Goal: Task Accomplishment & Management: Manage account settings

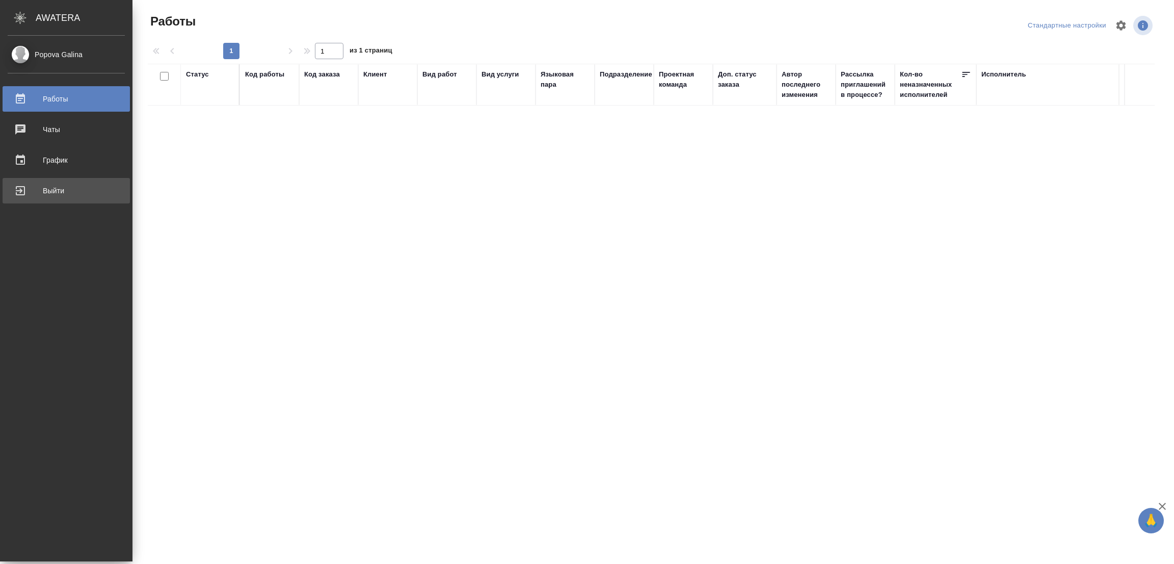
click at [47, 187] on div "Выйти" at bounding box center [66, 190] width 117 height 15
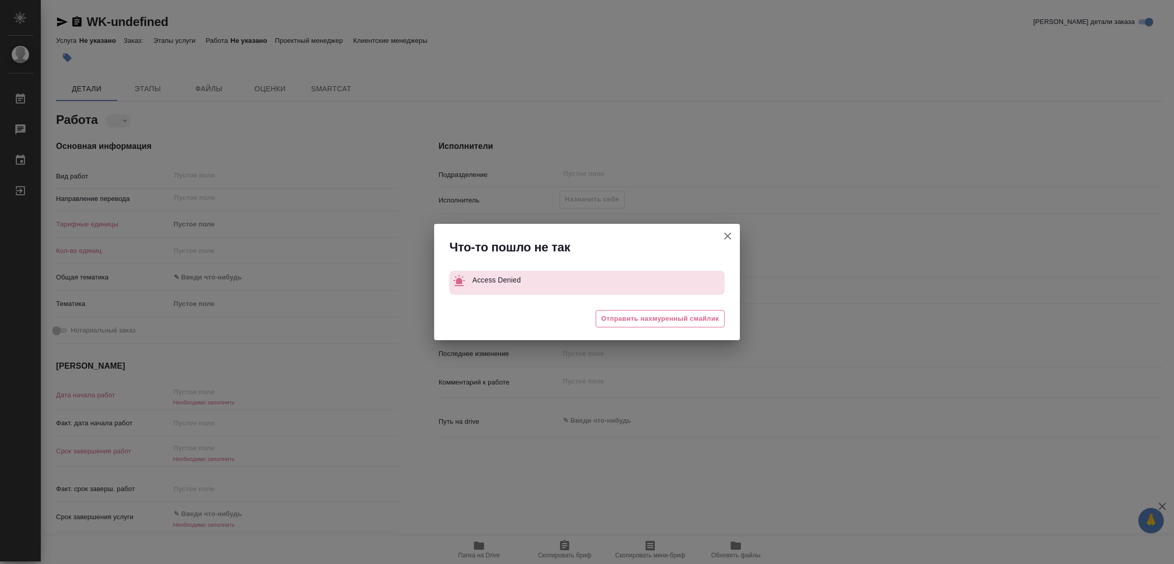
type textarea "x"
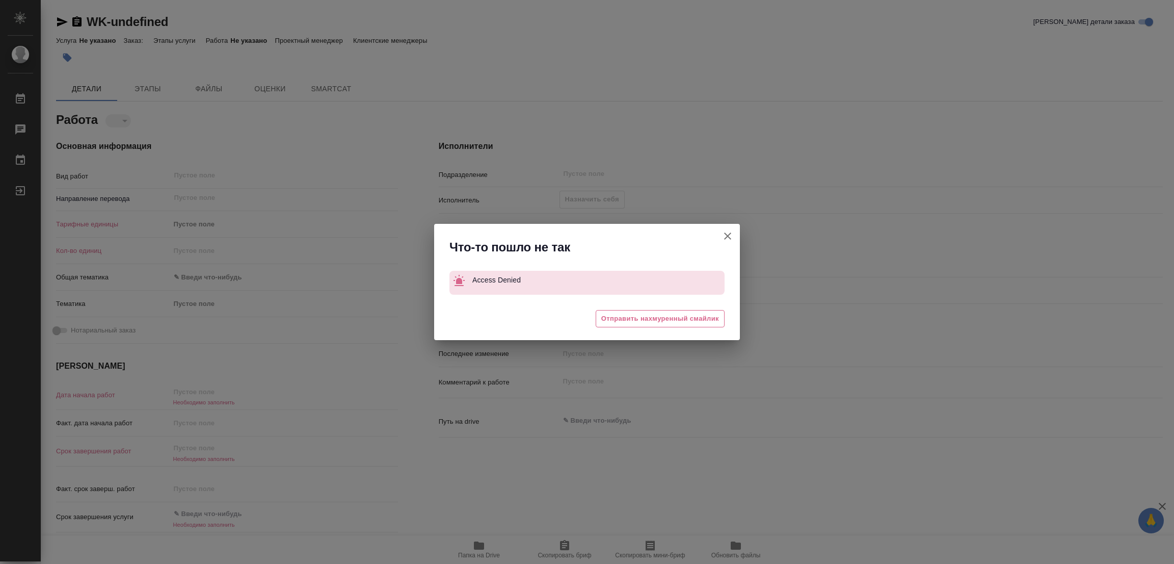
click at [722, 235] on icon "button" at bounding box center [728, 236] width 12 height 12
type textarea "x"
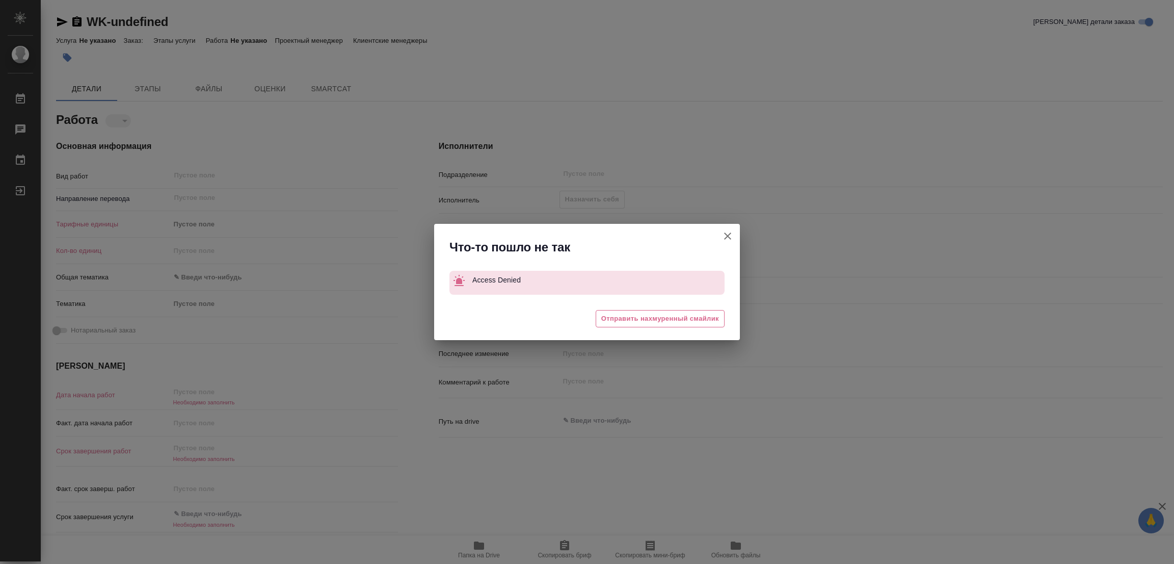
type textarea "x"
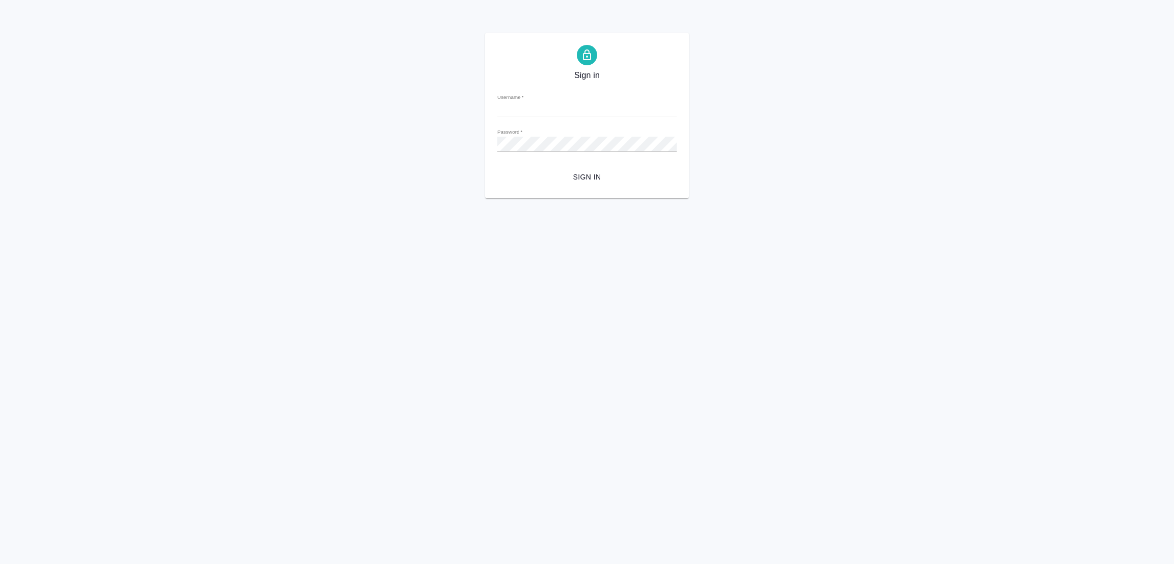
type input "galina.popova@awatera.com"
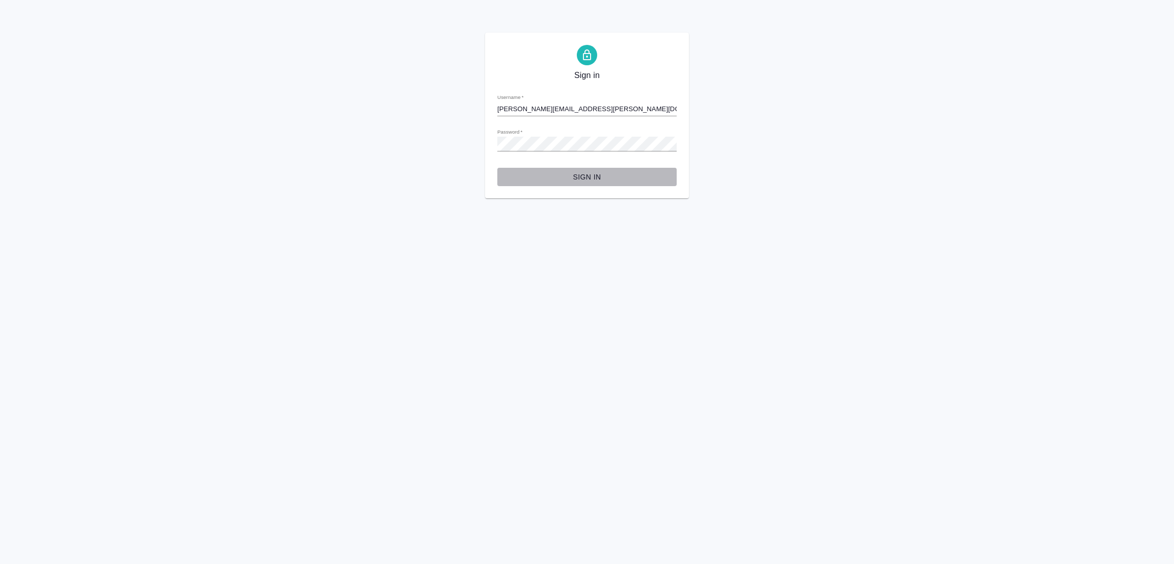
click at [579, 175] on span "Sign in" at bounding box center [587, 177] width 163 height 13
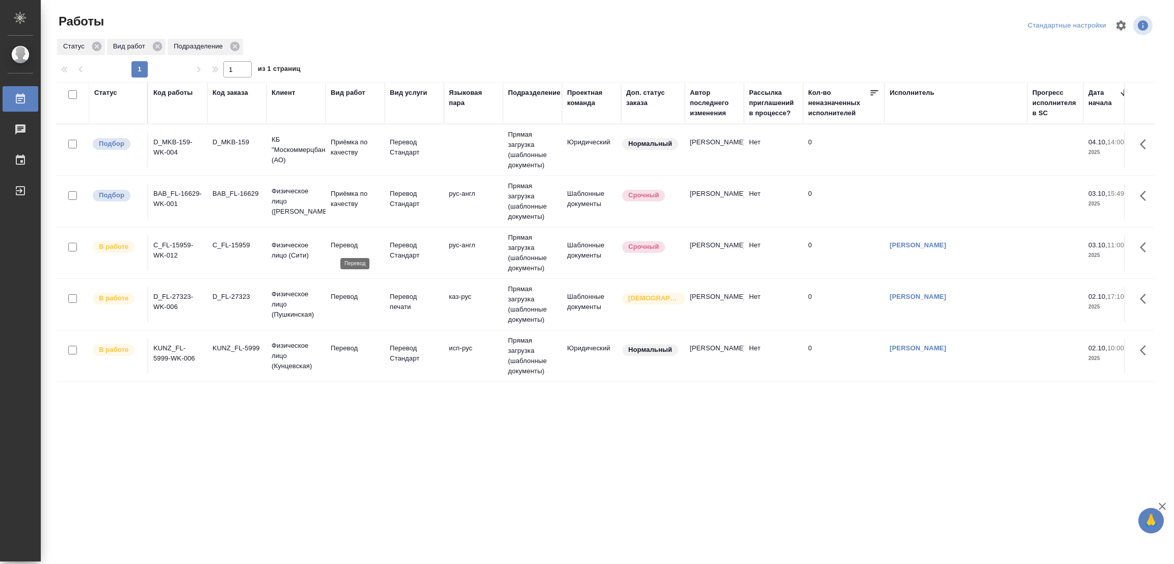
click at [345, 242] on p "Перевод" at bounding box center [355, 245] width 49 height 10
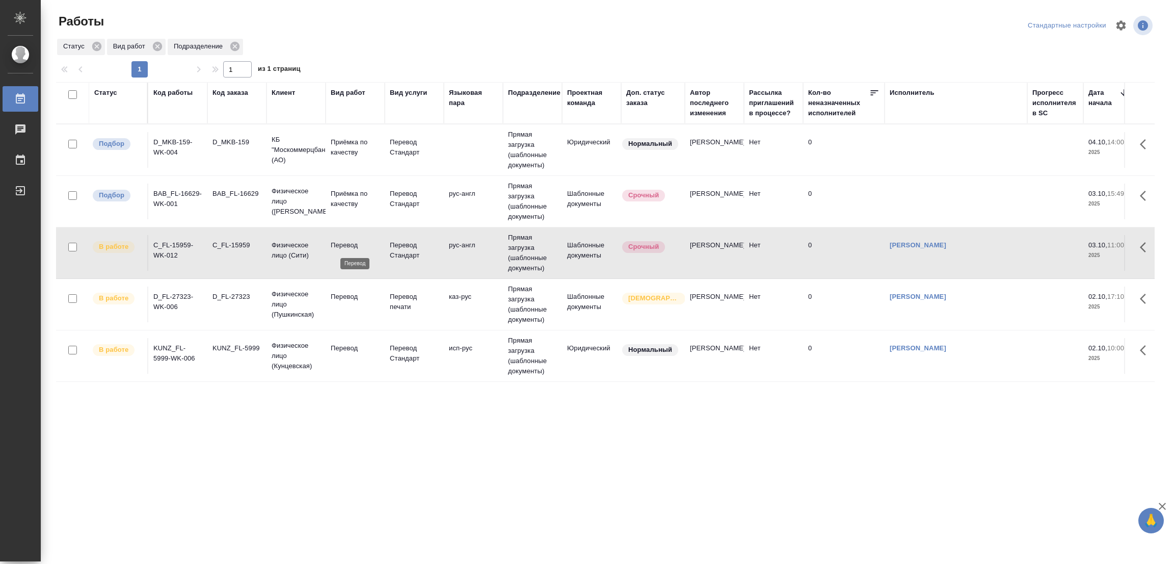
click at [345, 242] on p "Перевод" at bounding box center [355, 245] width 49 height 10
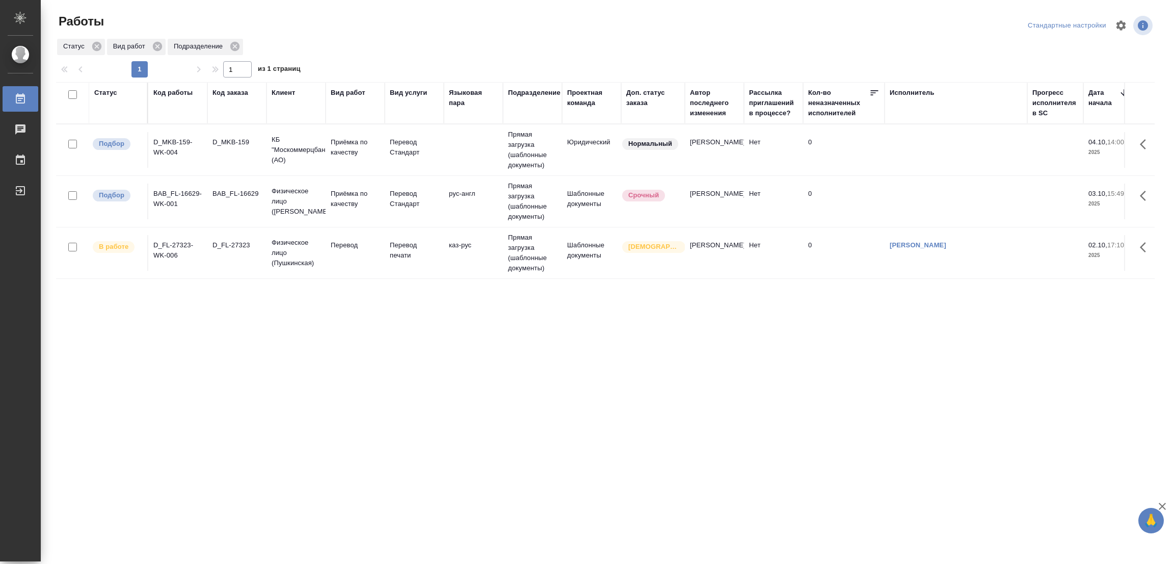
click at [338, 523] on div ".cls-1 fill:#fff; AWATERA Popova Galina Работы 0 Чаты График Выйти Работы Станд…" at bounding box center [587, 282] width 1174 height 564
click at [255, 347] on div "Статус Код работы Код заказа Клиент Вид работ Вид услуги Языковая пара Подразде…" at bounding box center [605, 265] width 1099 height 367
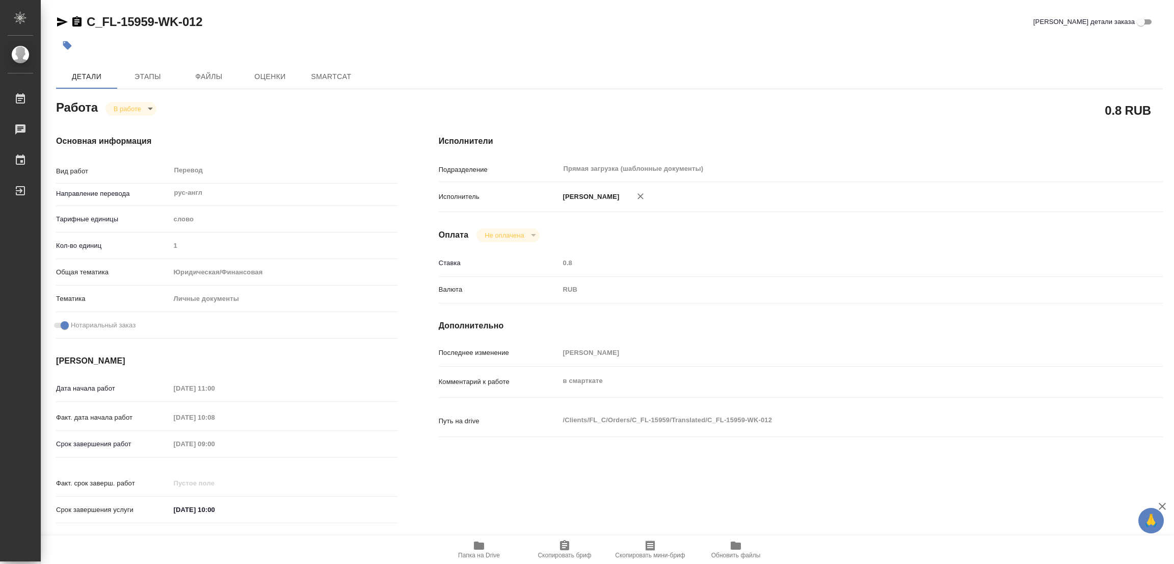
type textarea "x"
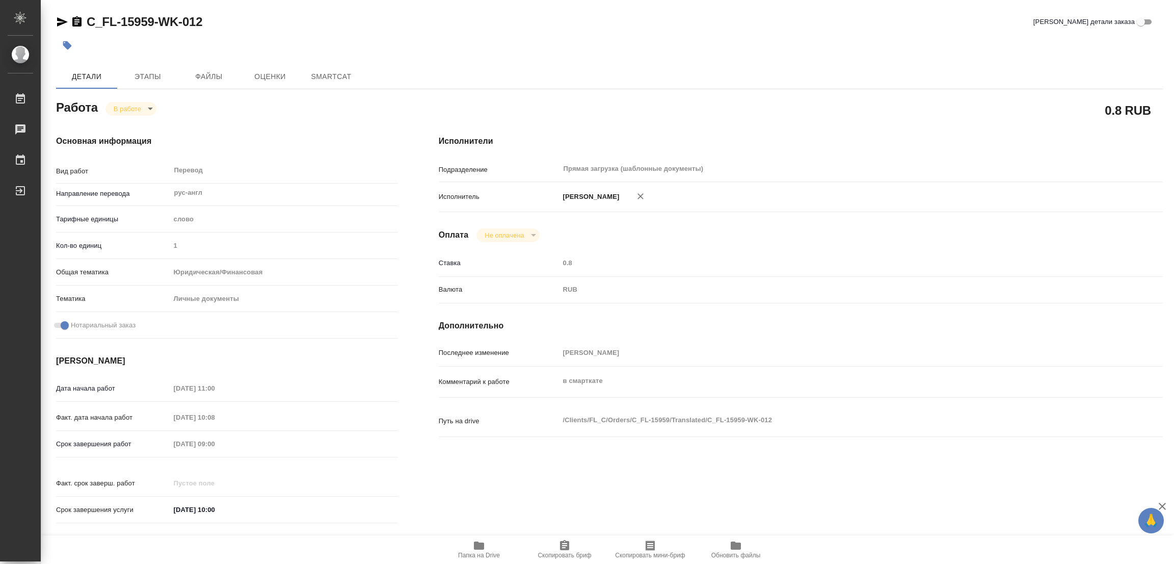
type textarea "x"
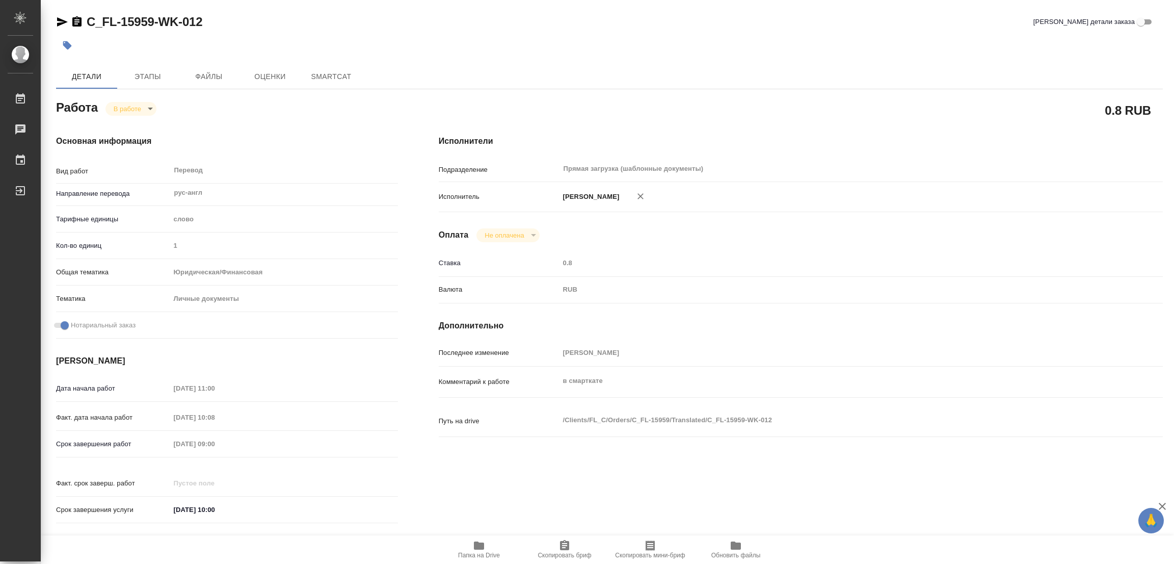
type textarea "x"
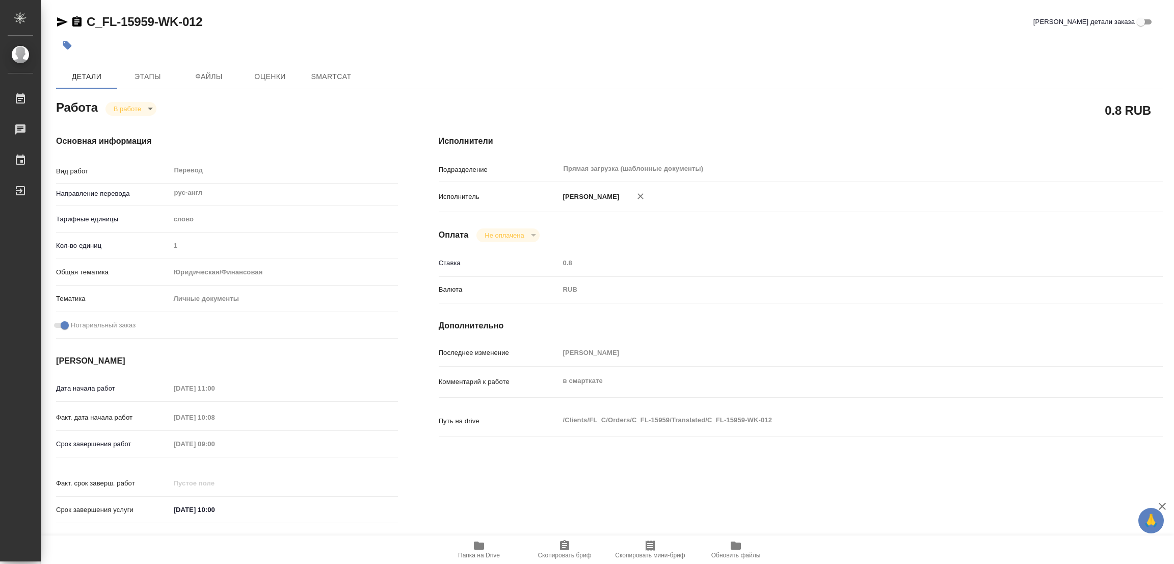
type textarea "x"
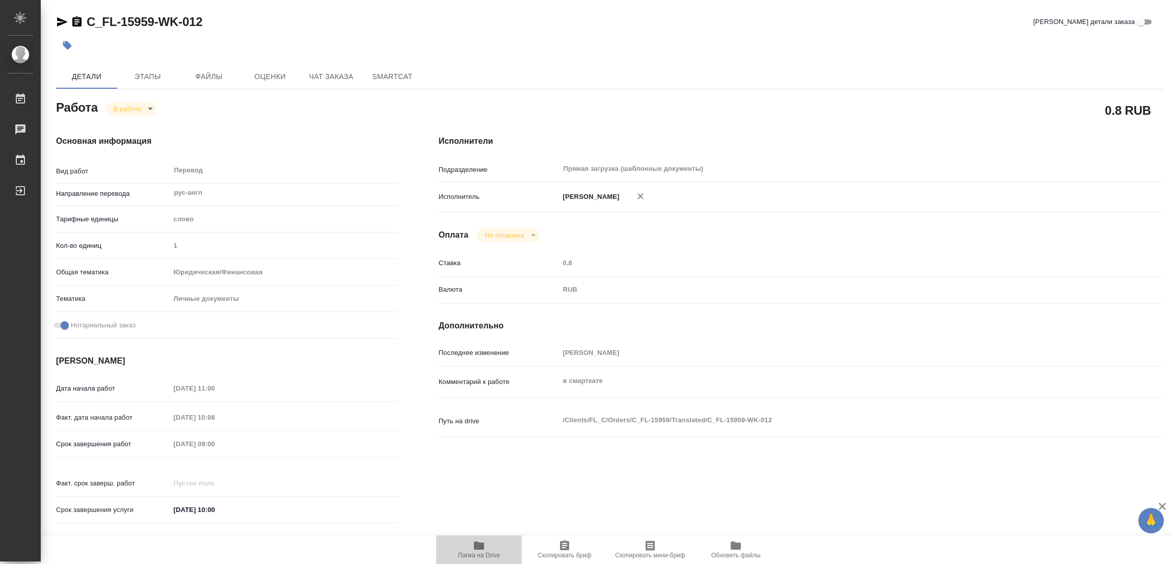
click at [478, 549] on icon "button" at bounding box center [479, 545] width 10 height 8
type textarea "x"
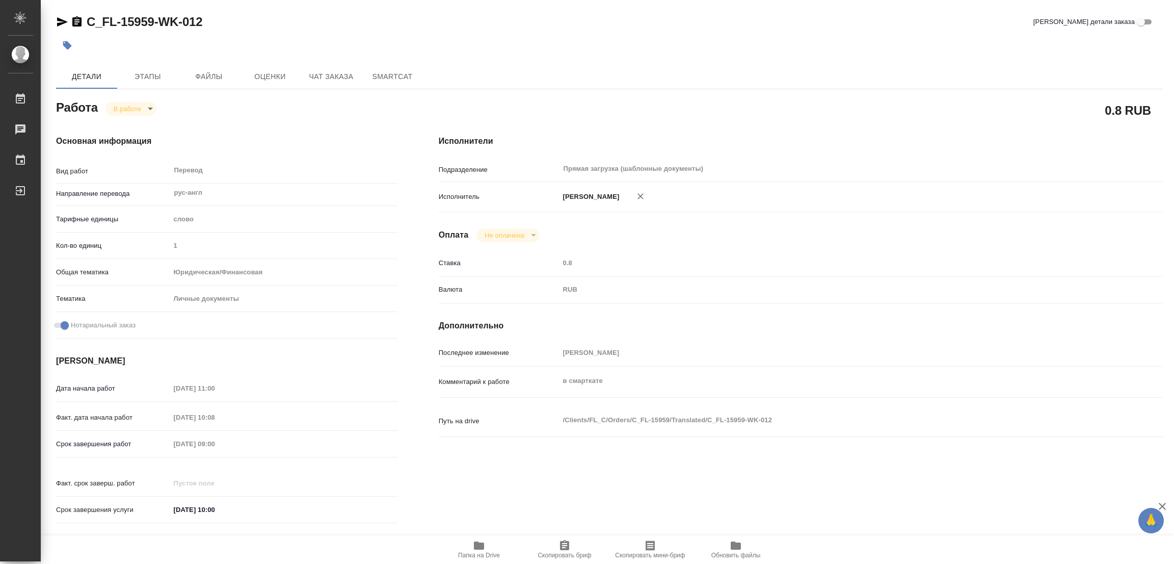
type textarea "x"
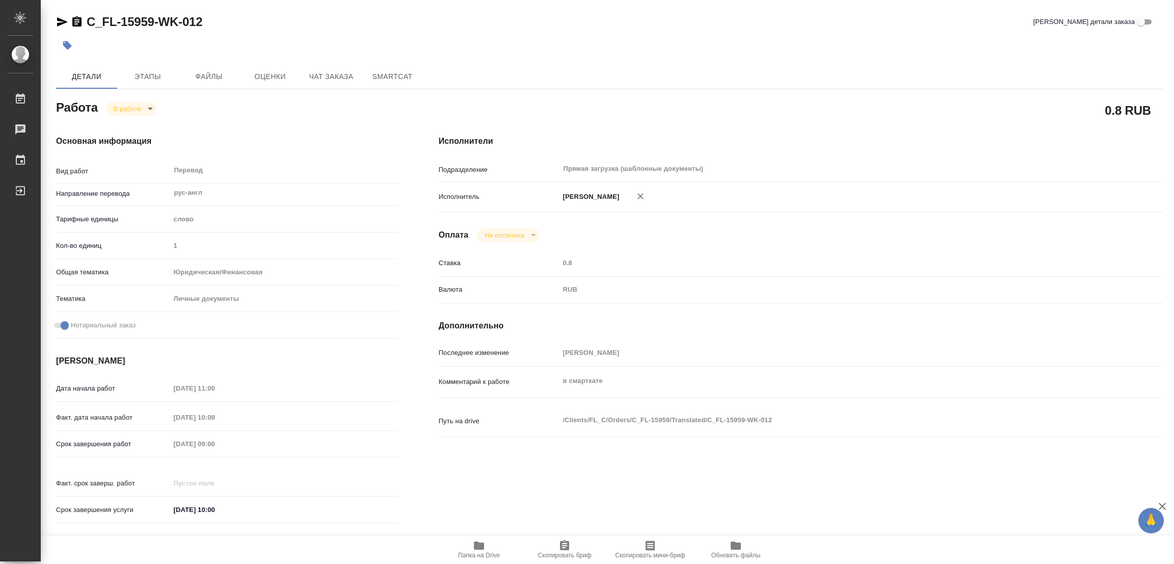
type textarea "x"
click at [149, 76] on span "Этапы" at bounding box center [147, 76] width 49 height 13
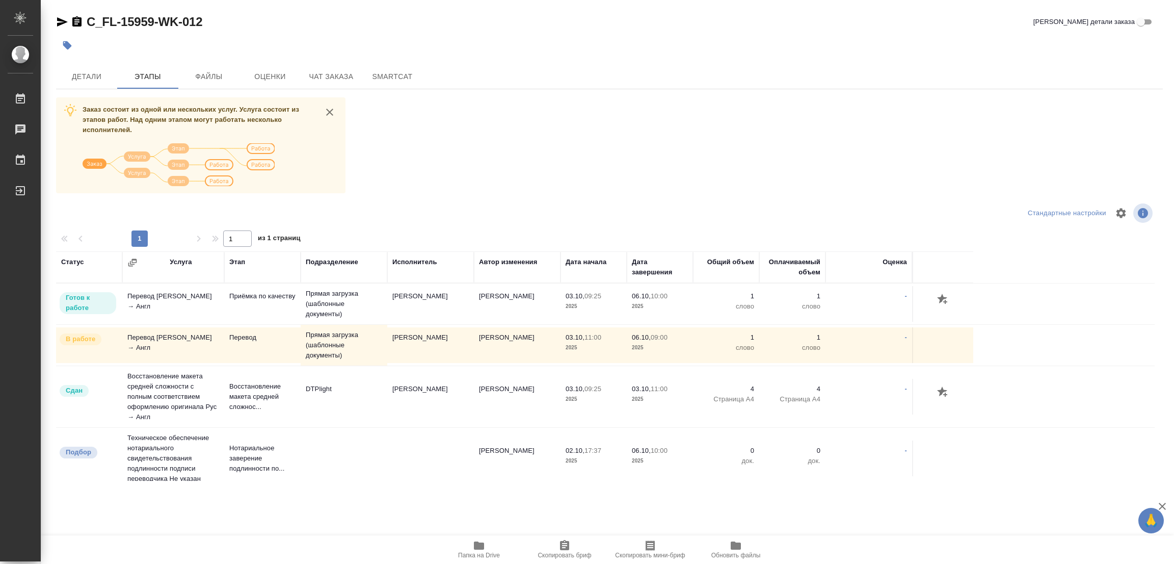
click at [444, 161] on div "Заказ состоит из одной или нескольких услуг. Услуга состоит из этапов работ. На…" at bounding box center [609, 288] width 1107 height 383
click at [93, 72] on span "Детали" at bounding box center [86, 76] width 49 height 13
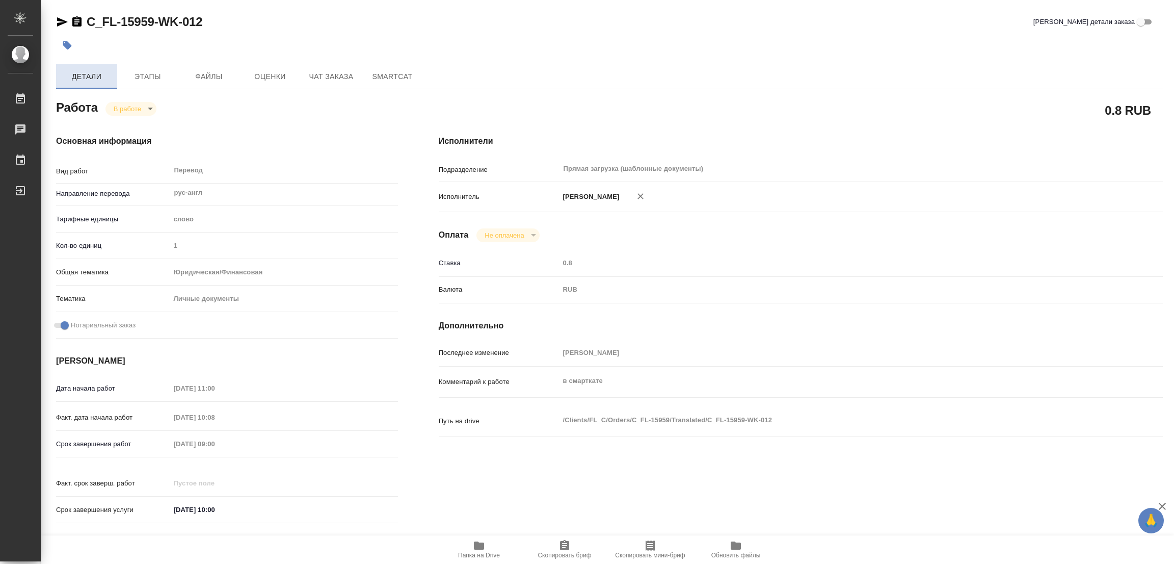
type textarea "x"
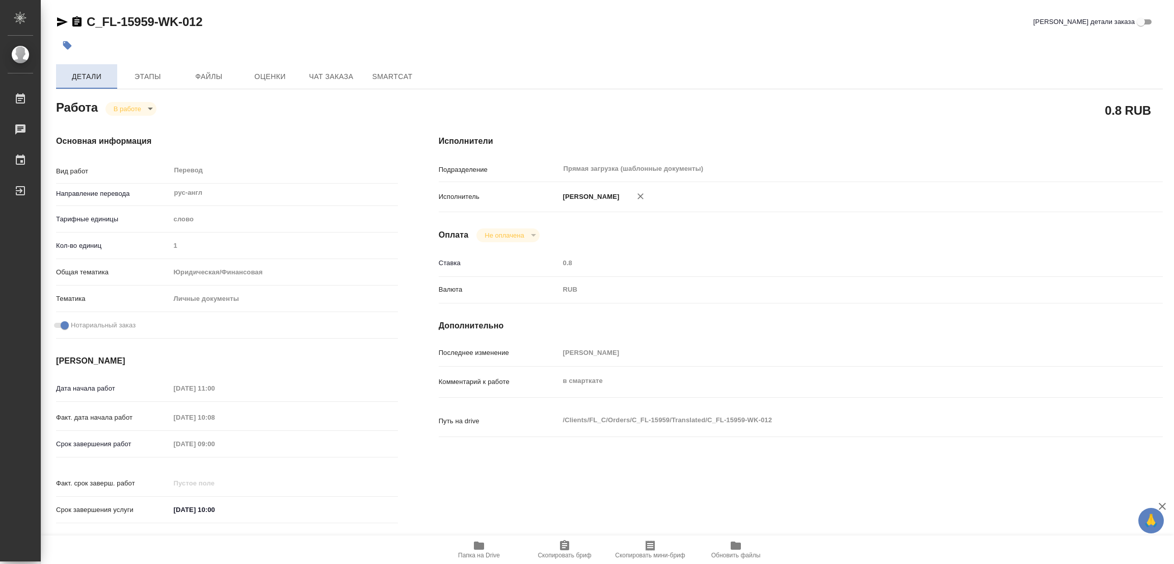
type textarea "x"
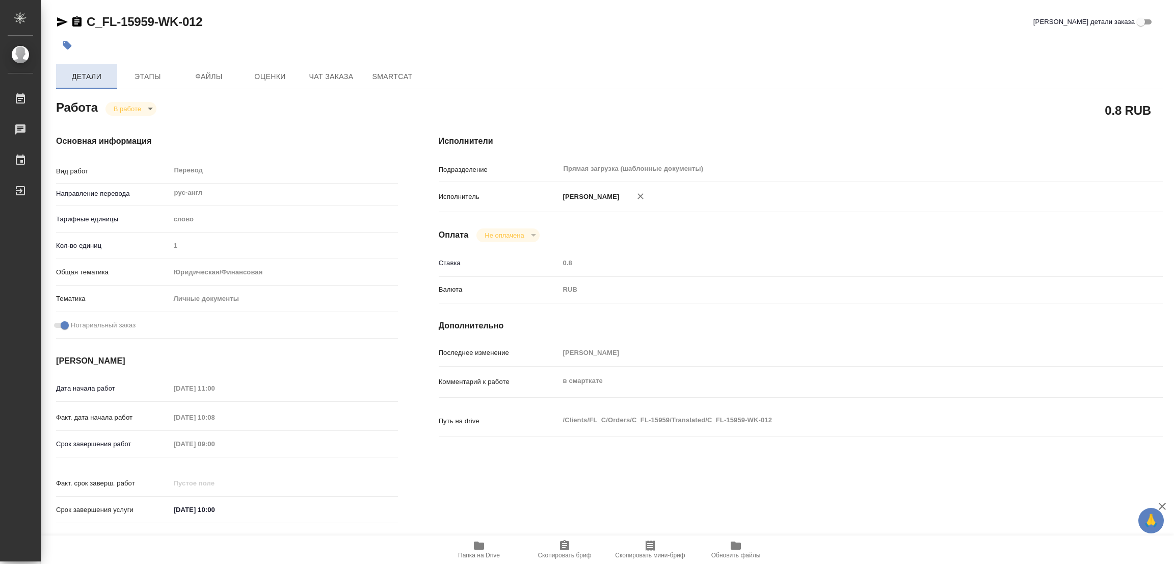
type textarea "x"
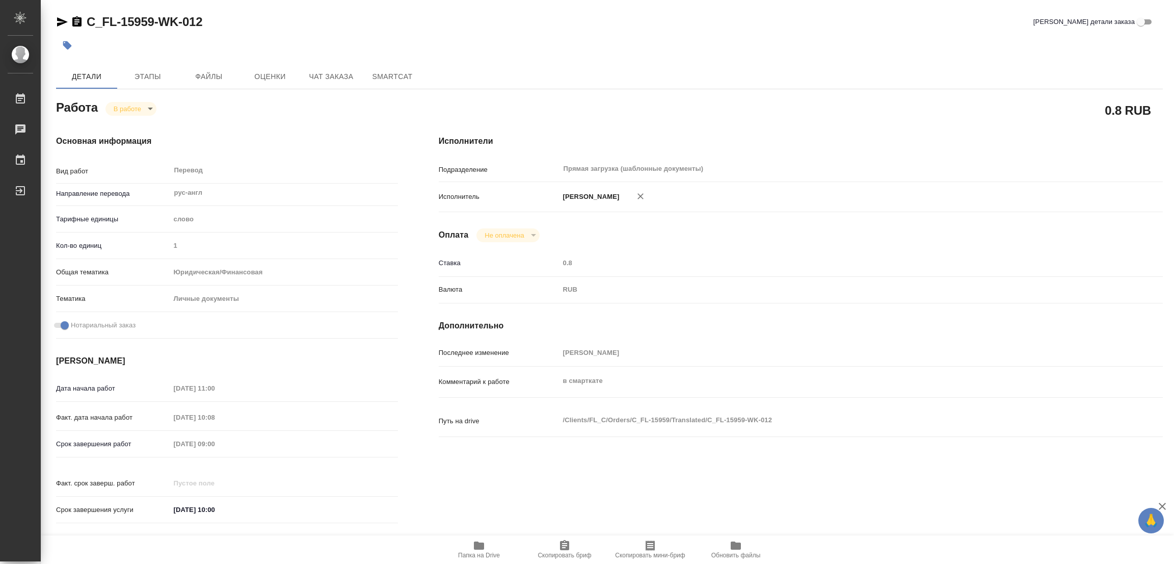
click at [125, 104] on body "🙏 .cls-1 fill:#fff; AWATERA Popova Galina Работы 0 Чаты График Выйти C_FL-15959…" at bounding box center [587, 282] width 1174 height 564
click at [134, 120] on button "Выполнен" at bounding box center [132, 125] width 37 height 11
type textarea "x"
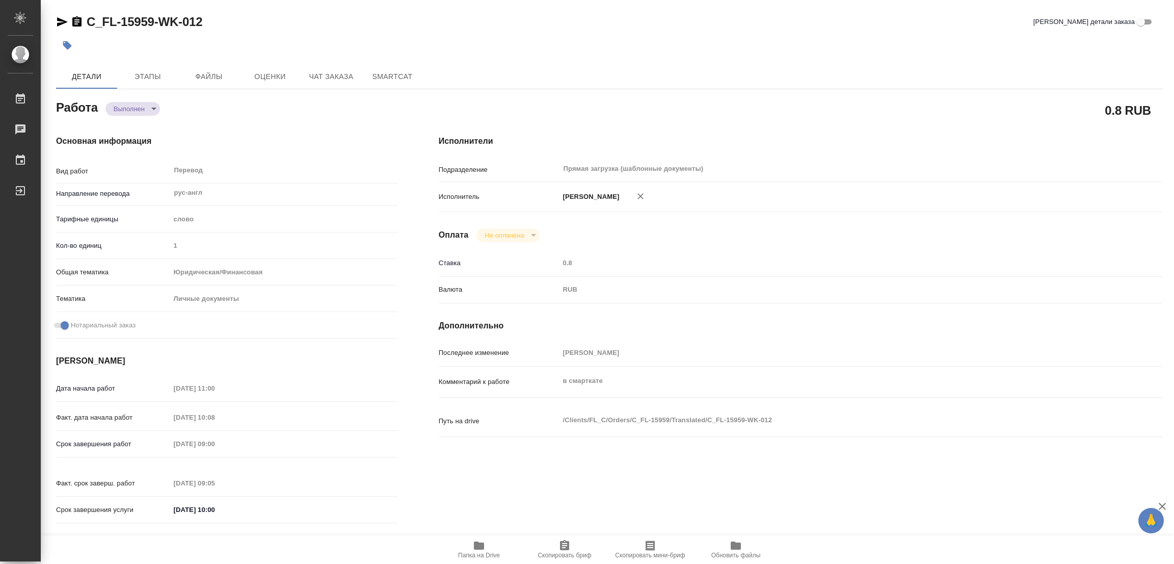
type textarea "x"
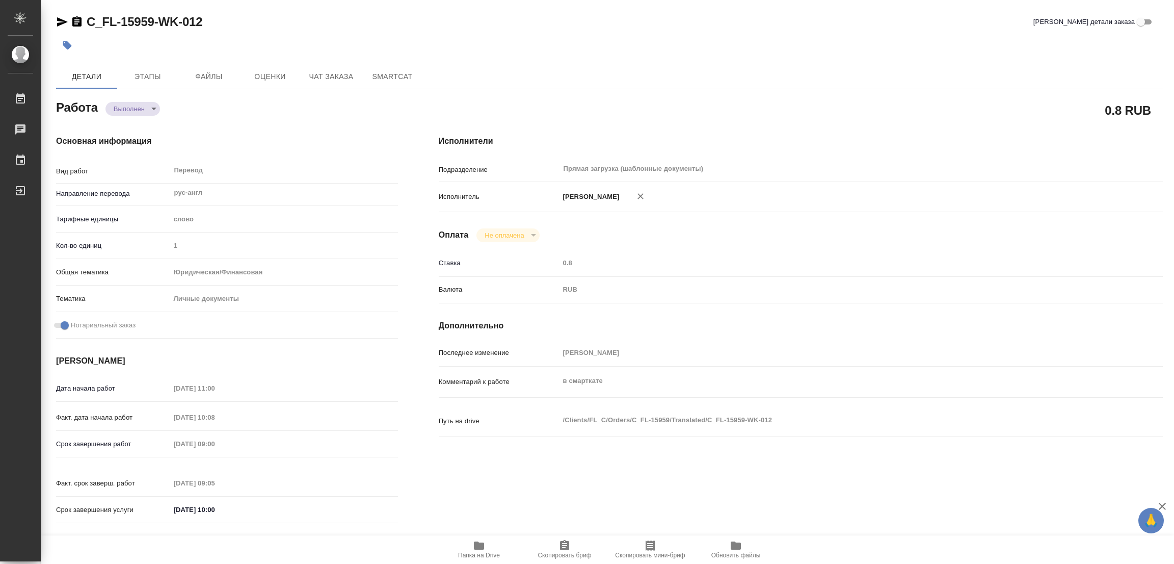
type textarea "x"
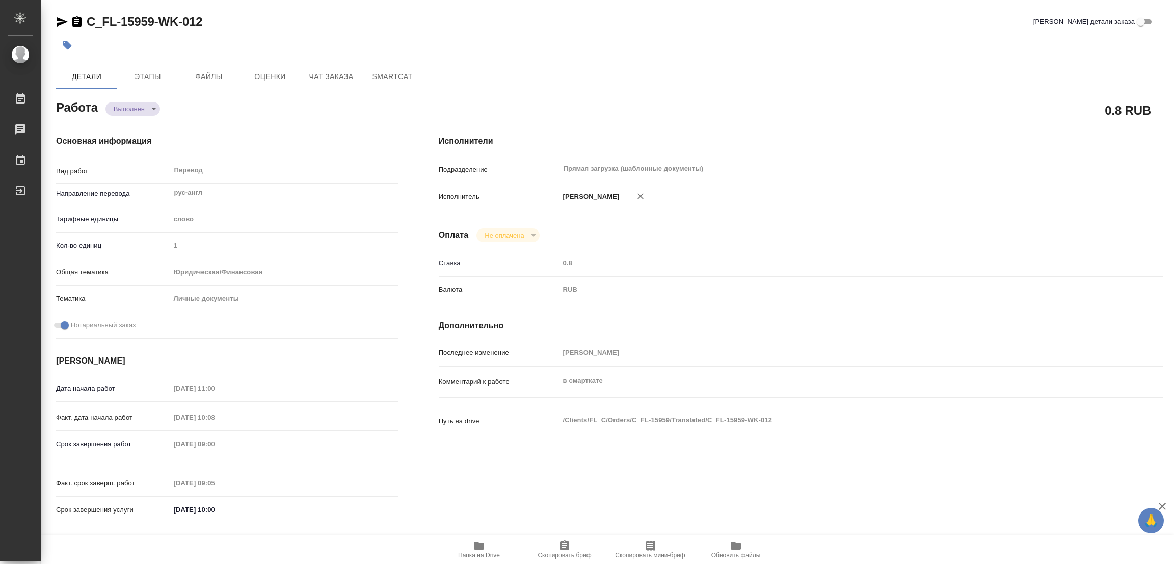
type textarea "x"
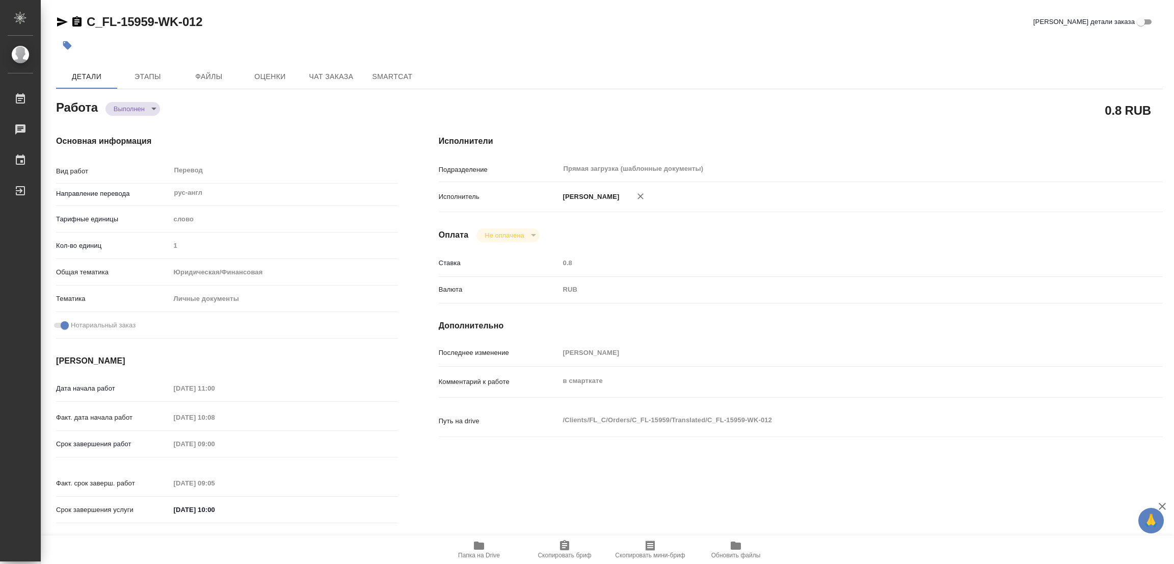
type textarea "x"
click at [65, 40] on icon "button" at bounding box center [67, 45] width 10 height 10
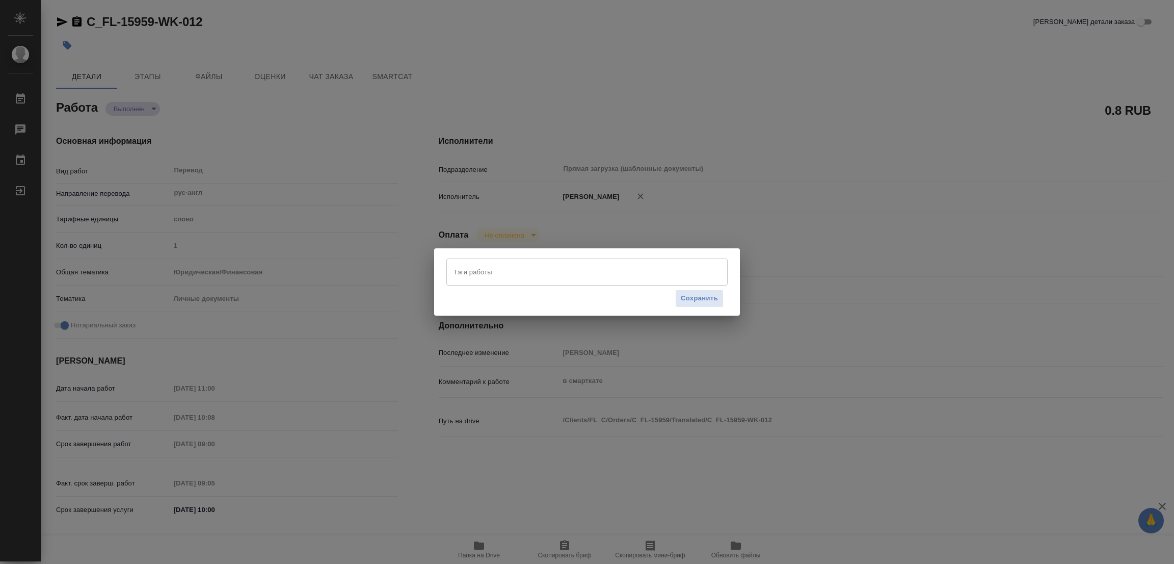
click at [494, 274] on input "Тэги работы" at bounding box center [577, 271] width 253 height 17
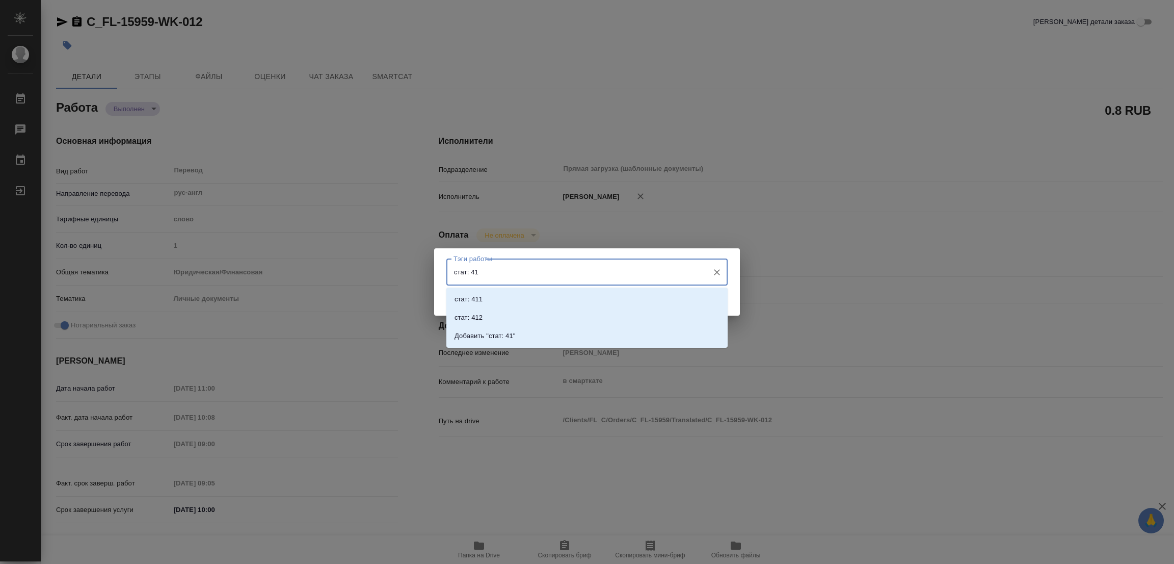
type input "стат: 411"
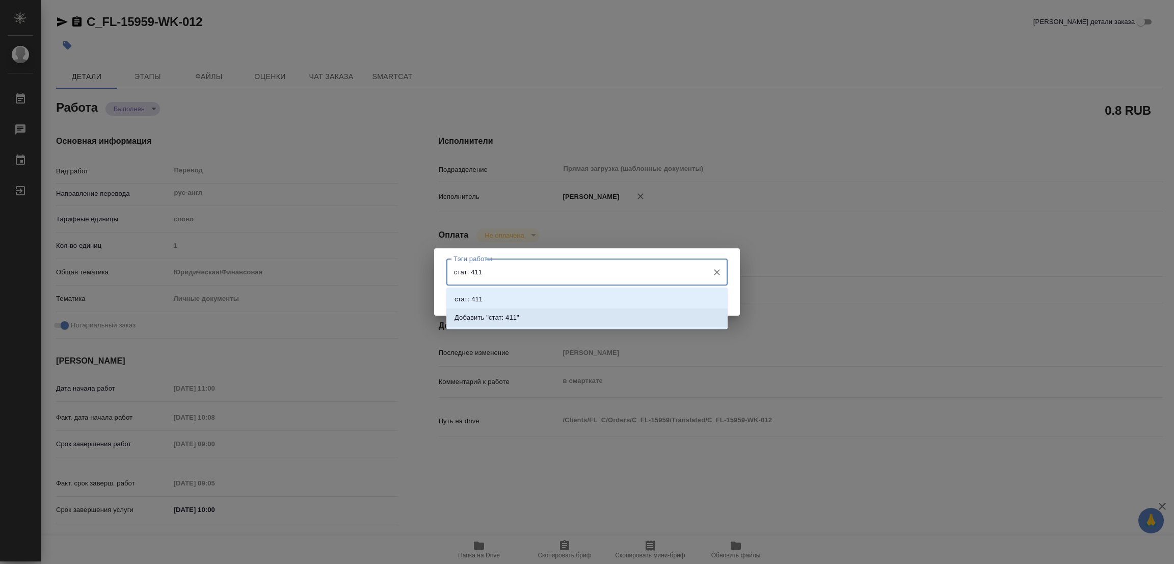
click at [506, 316] on p "Добавить "стат: 411"" at bounding box center [487, 317] width 65 height 10
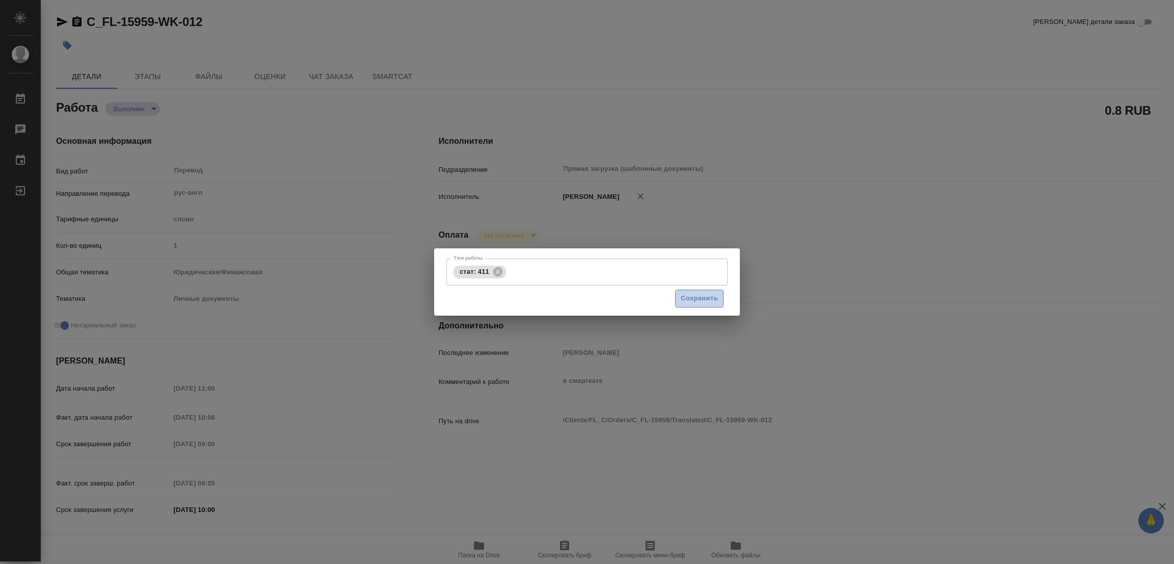
click at [695, 299] on span "Сохранить" at bounding box center [699, 299] width 37 height 12
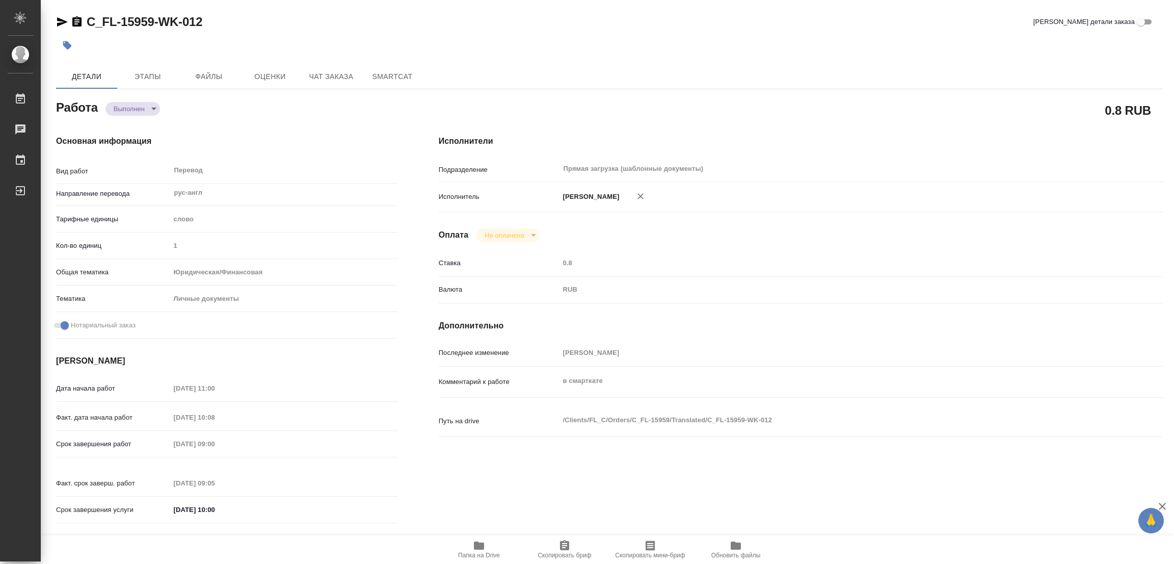
type input "completed"
type textarea "Перевод"
type textarea "x"
type input "рус-англ"
type input "5a8b1489cc6b4906c91bfd90"
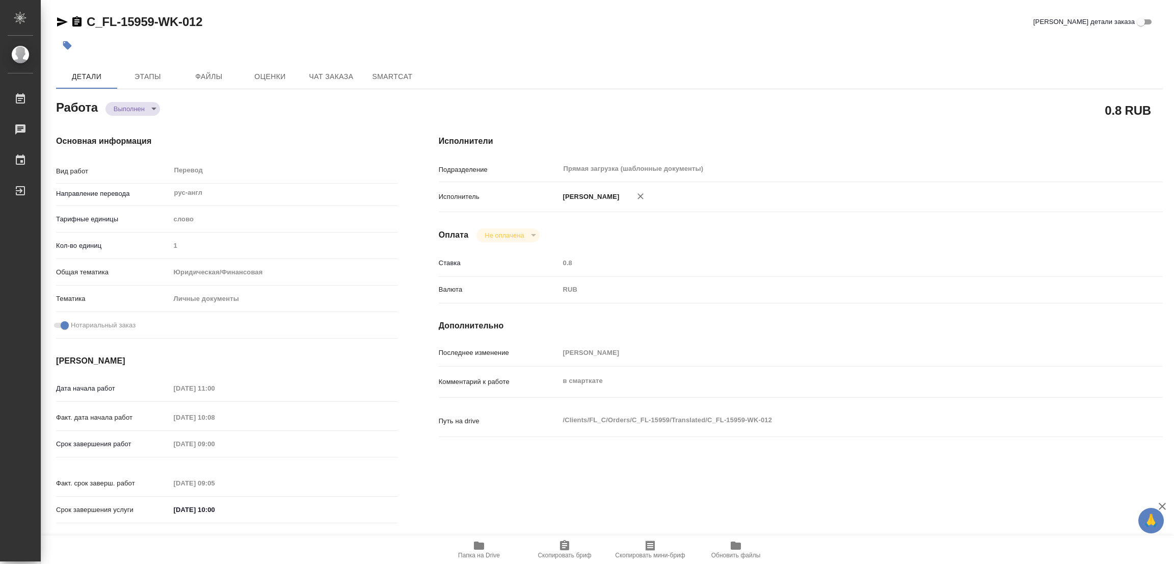
type input "1"
type input "yr-fn"
type input "5a8b8b956a9677013d343cfe"
checkbox input "true"
type input "03.10.2025 11:00"
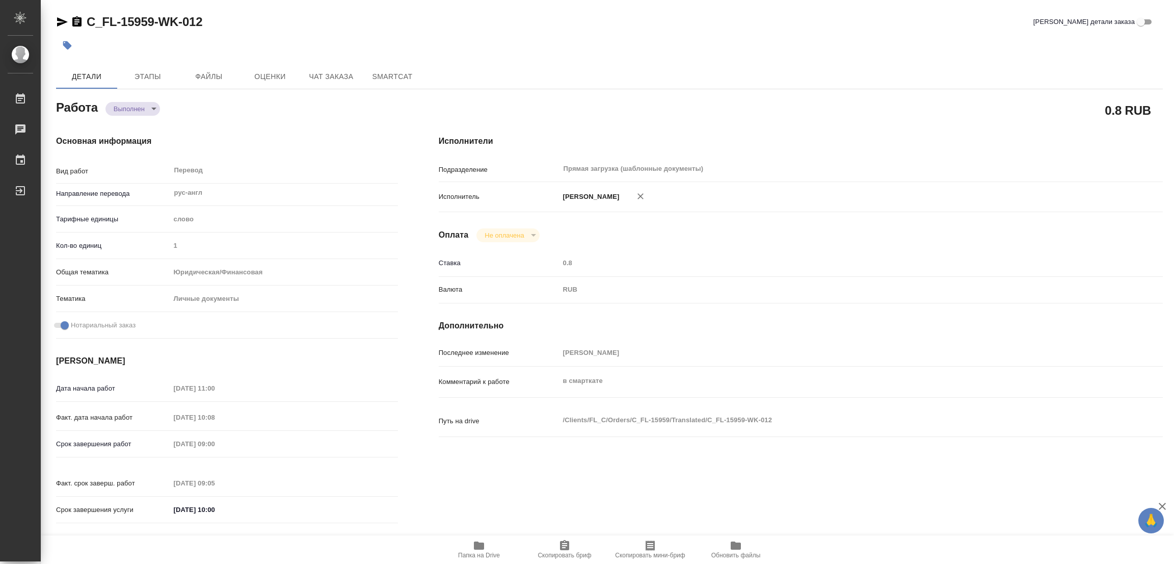
type input "03.10.2025 10:08"
type input "06.10.2025 09:00"
type input "06.10.2025 09:05"
type input "06.10.2025 10:00"
type input "Прямая загрузка (шаблонные документы)"
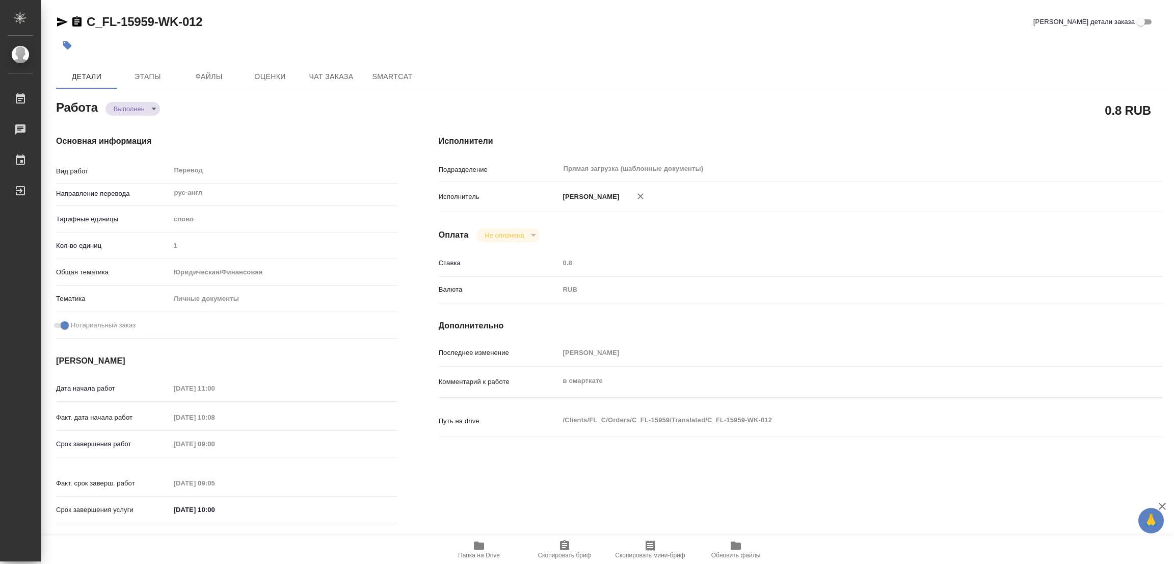
type input "notPayed"
type input "0.8"
type input "RUB"
type input "[PERSON_NAME]"
type textarea "в смарткате"
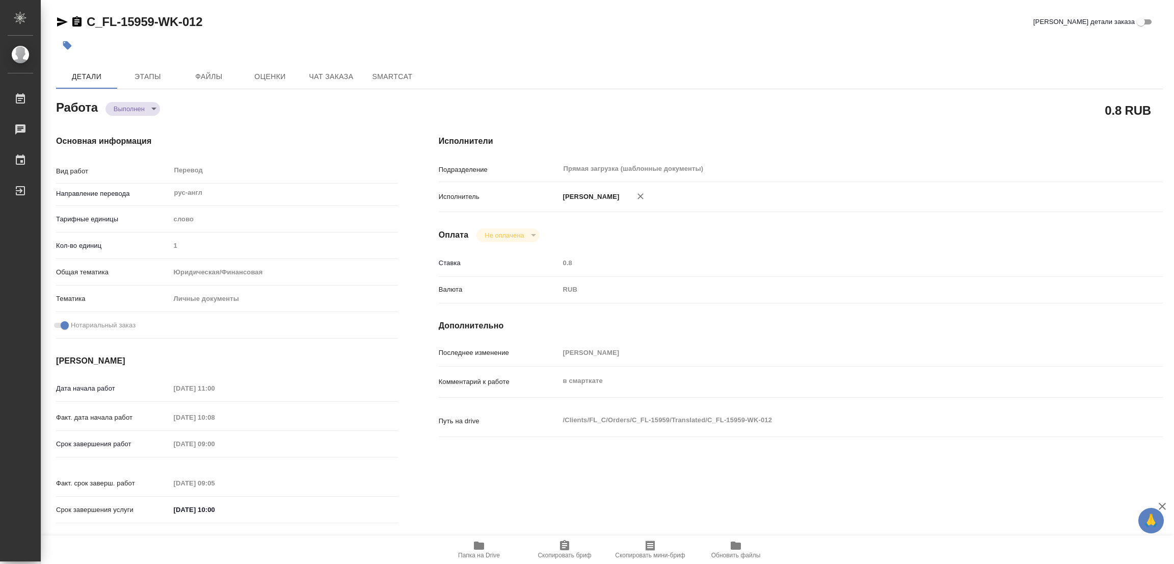
type textarea "x"
type textarea "/Clients/FL_C/Orders/C_FL-15959/Translated/C_FL-15959-WK-012"
type textarea "x"
type input "C_FL-15959"
type input "Перевод Стандарт"
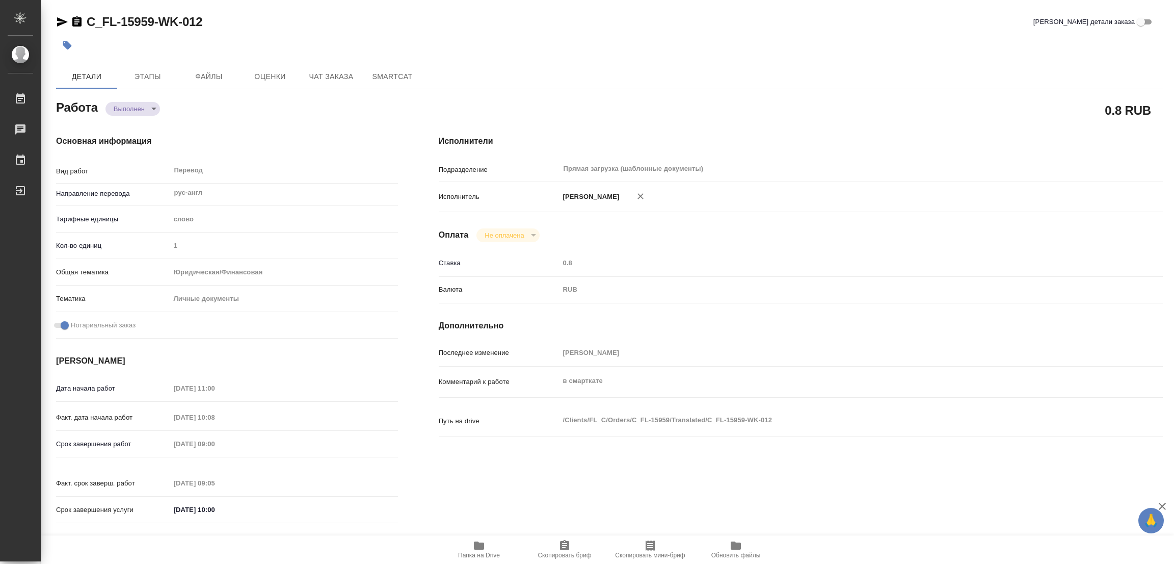
type input "Редактура, Приёмка по качеству, Корректура, Постредактура машинного перевода, П…"
type input "Зайцева Светлана"
type input "/Clients/FL_C/Orders/C_FL-15959"
type textarea "Liakhova Elena"
type textarea "x"
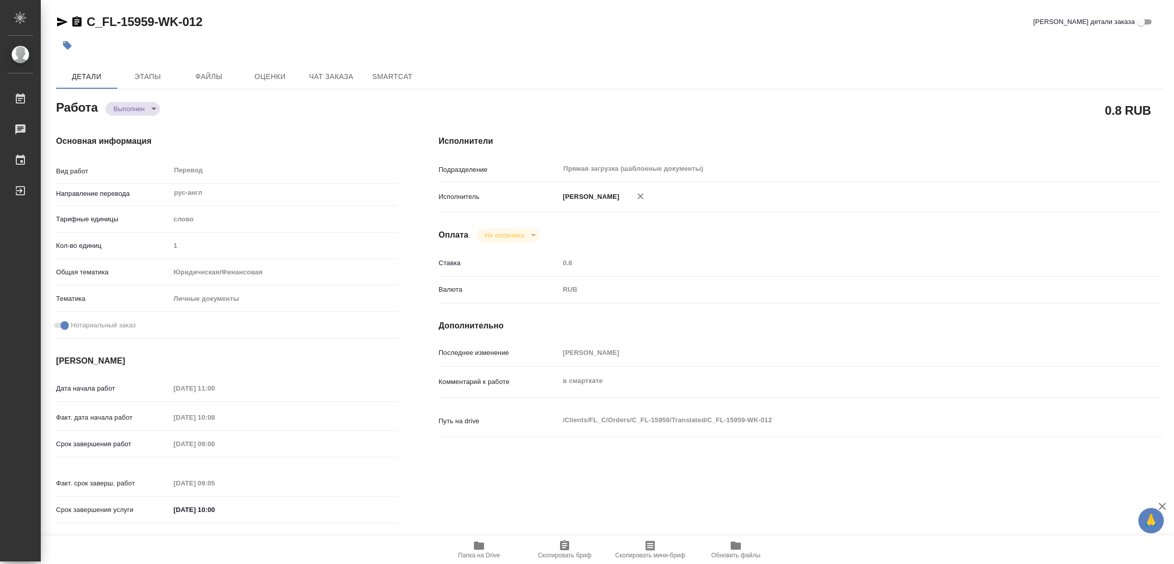
type textarea "перевод доверок на англ"
type textarea "x"
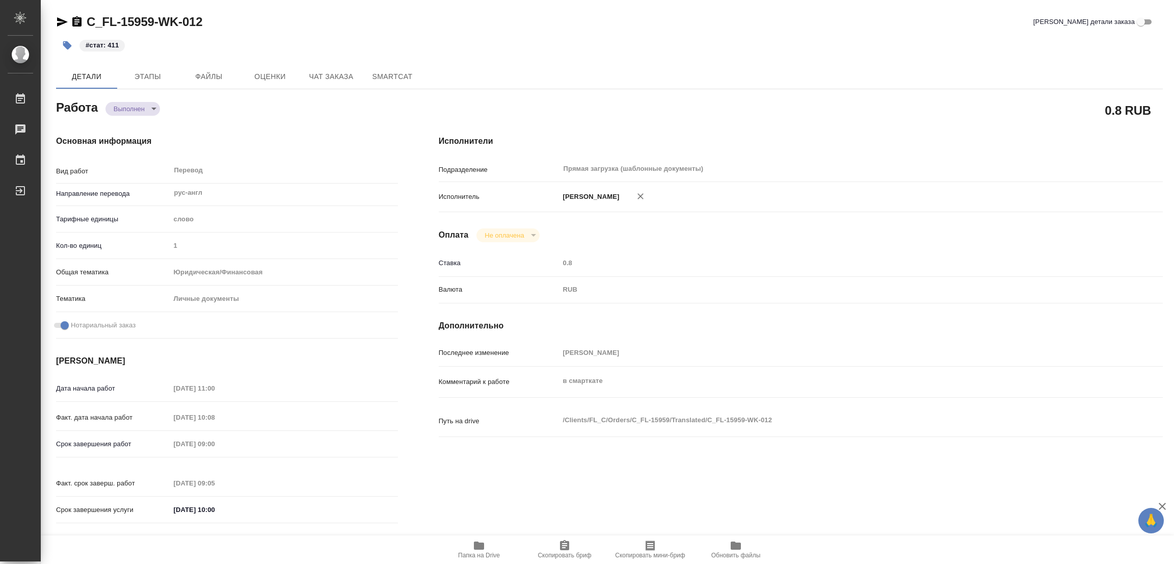
type textarea "x"
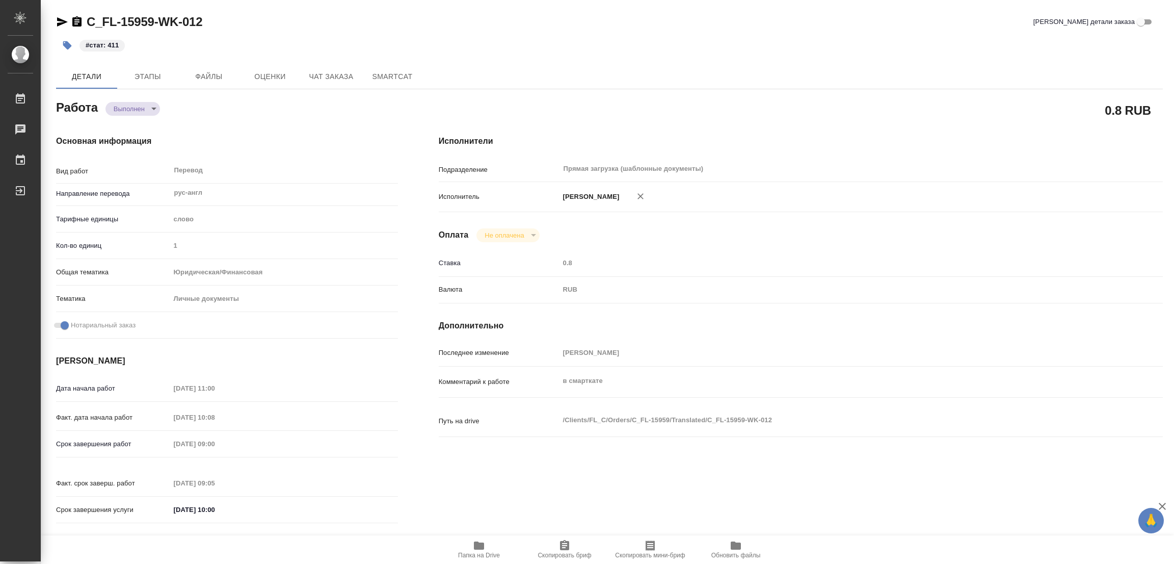
type textarea "x"
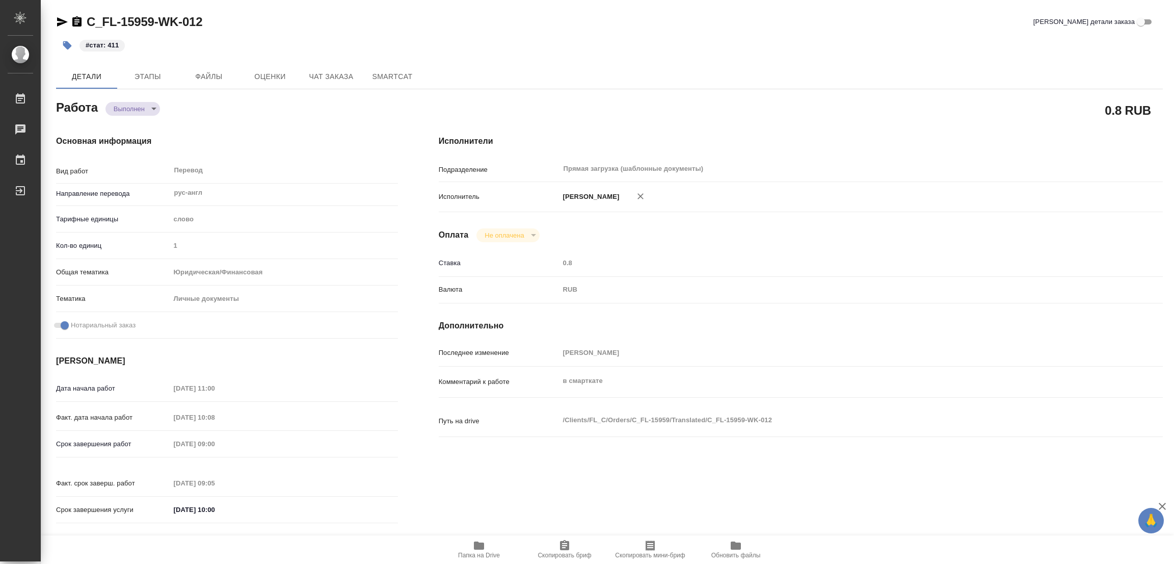
type textarea "x"
click at [818, 81] on div "Детали Этапы Файлы Оценки Чат заказа SmartCat" at bounding box center [609, 76] width 1107 height 24
click at [579, 34] on div "#стат: 411" at bounding box center [425, 45] width 738 height 22
type textarea "x"
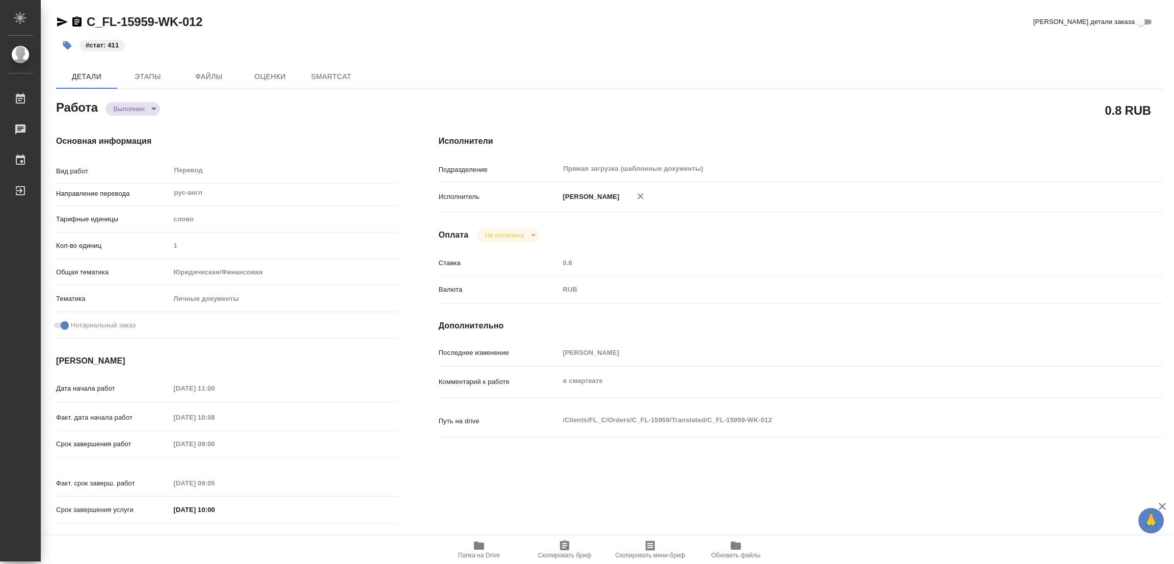
type textarea "x"
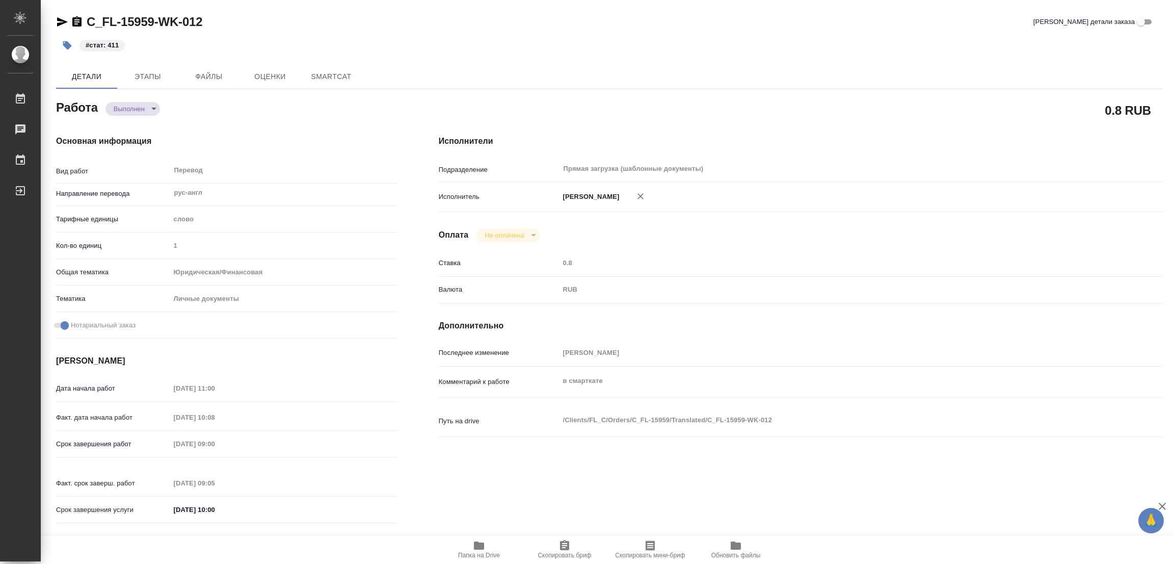
type textarea "x"
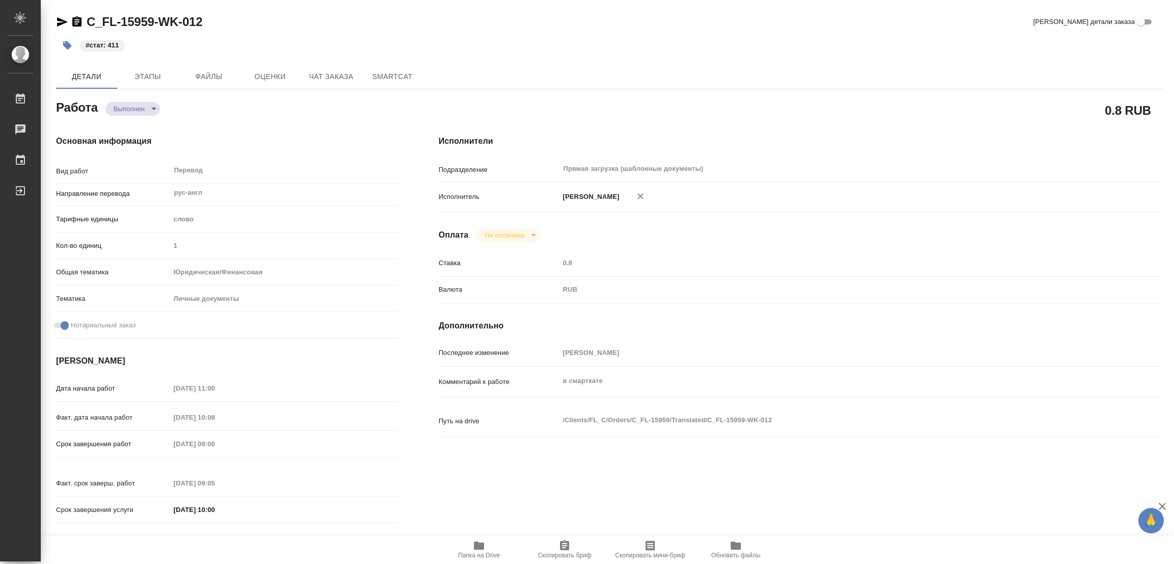
type textarea "x"
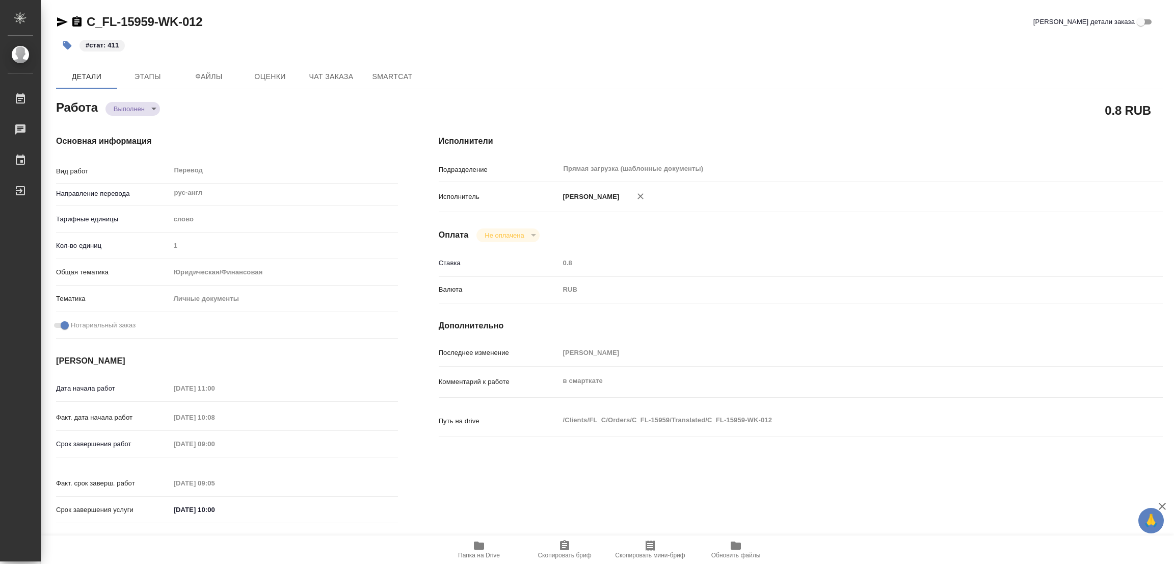
type textarea "x"
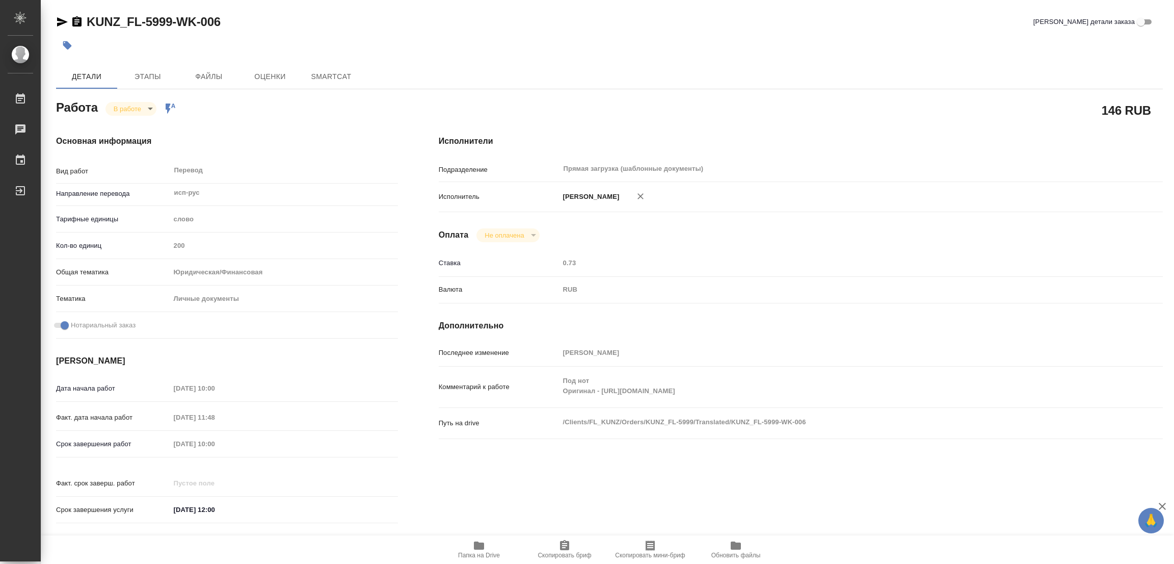
type textarea "x"
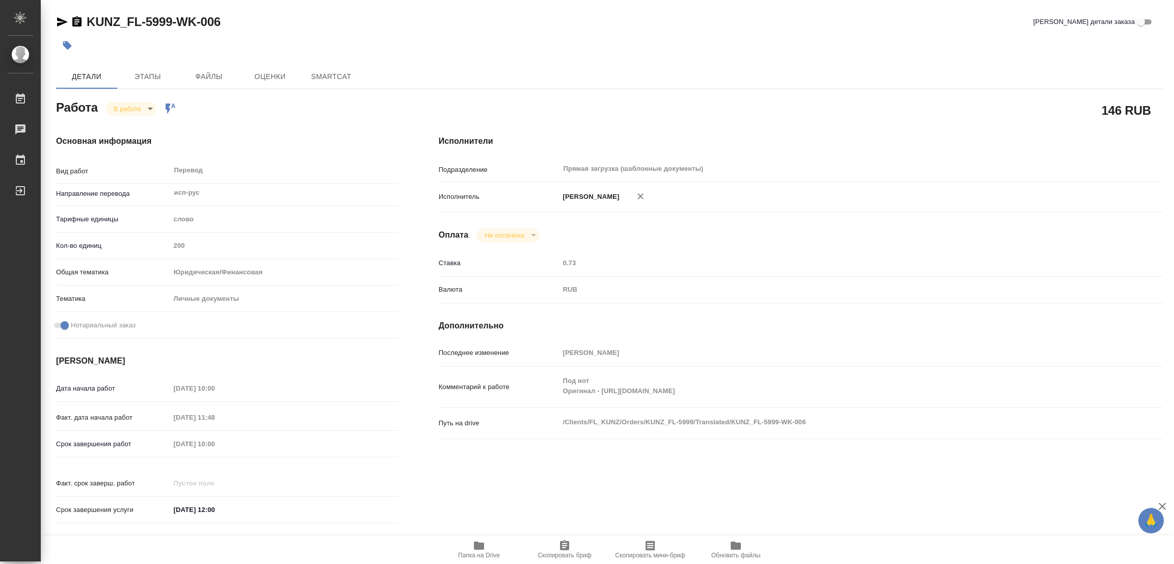
type textarea "x"
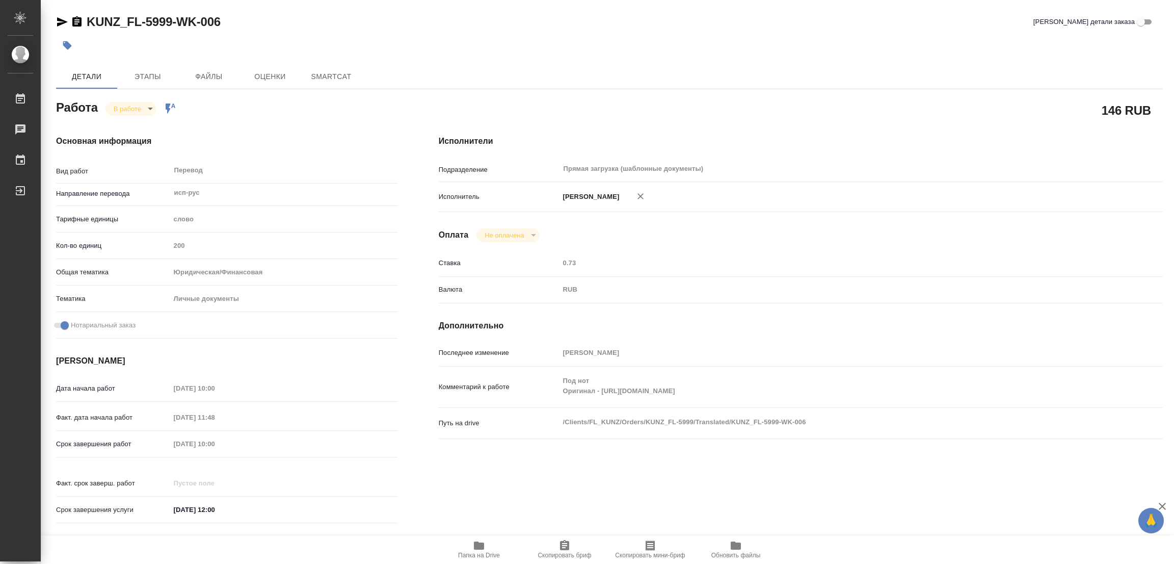
type textarea "x"
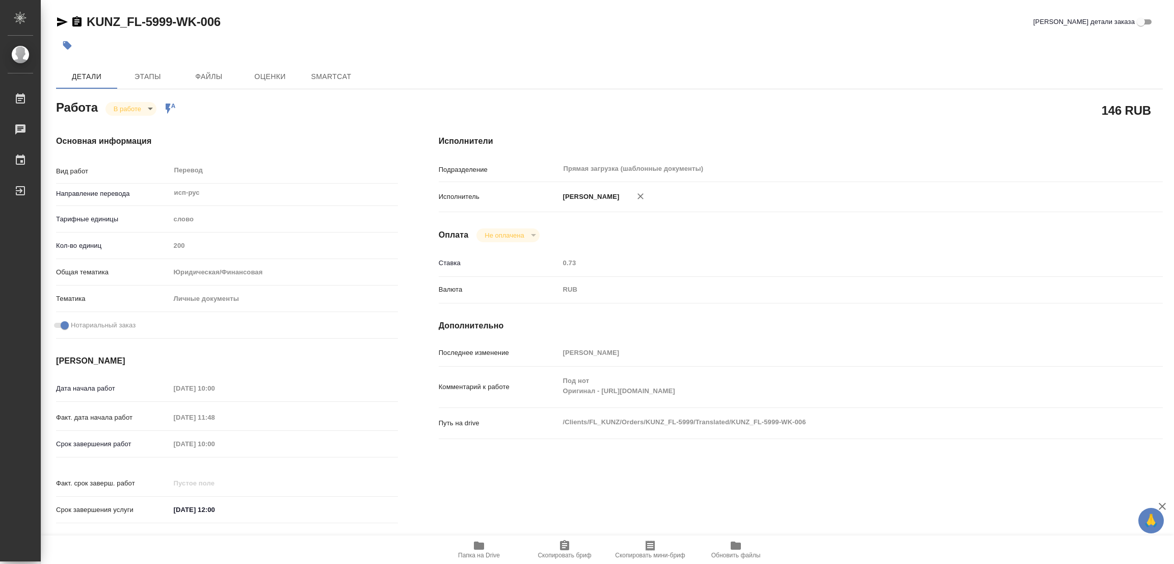
type textarea "x"
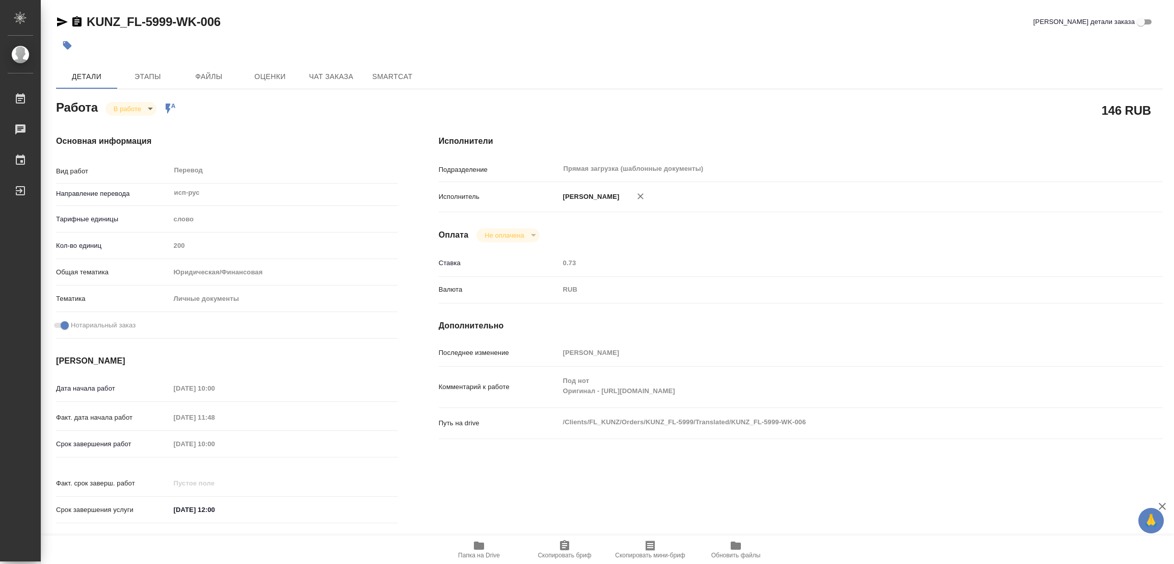
type textarea "x"
click at [481, 550] on icon "button" at bounding box center [479, 545] width 12 height 12
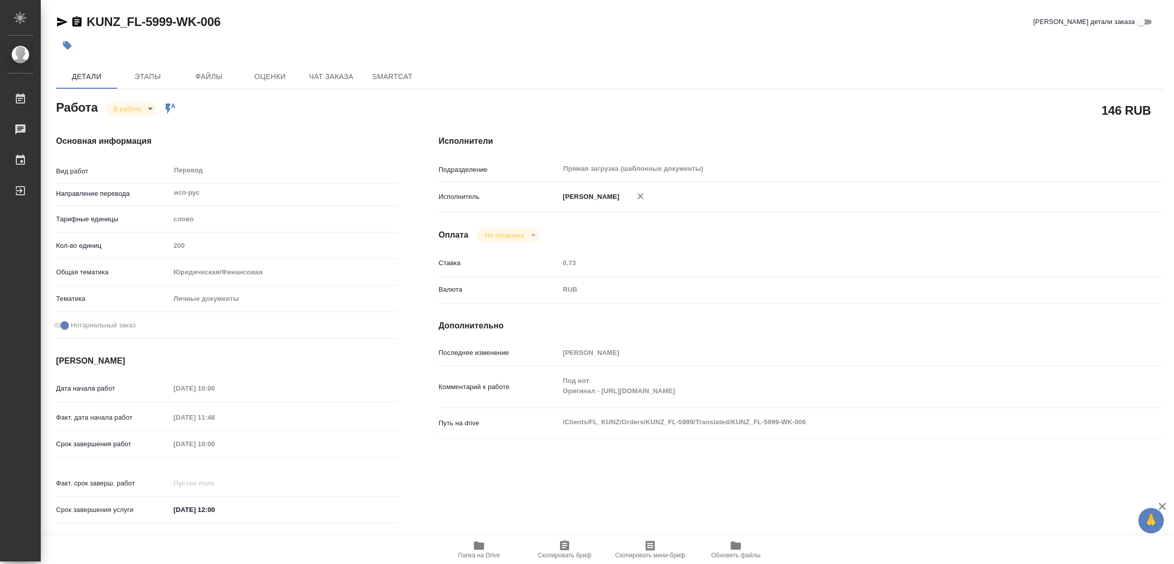
type textarea "x"
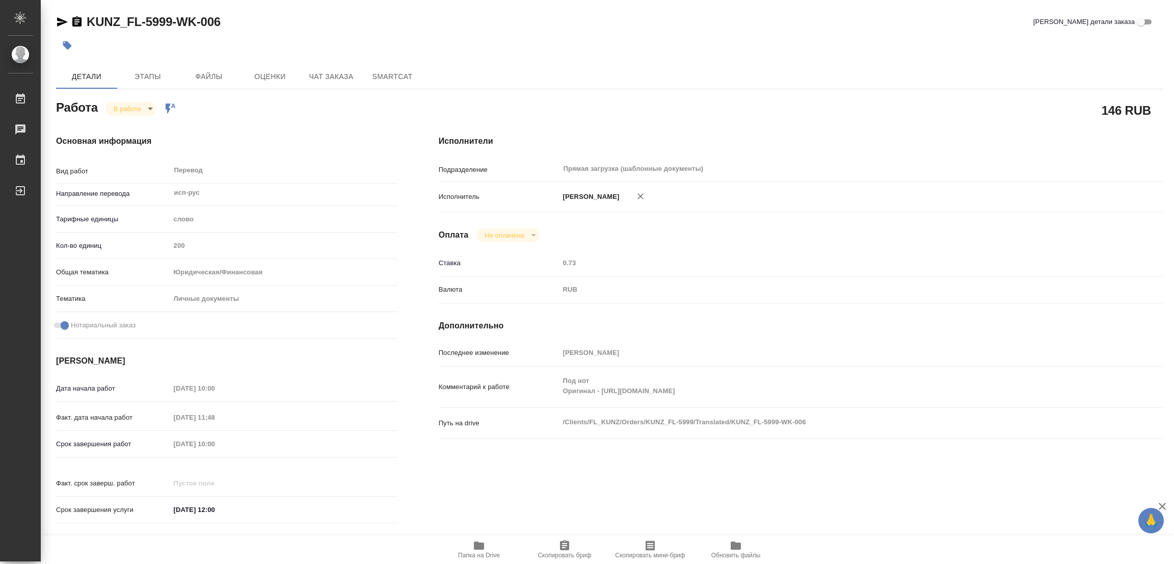
type textarea "x"
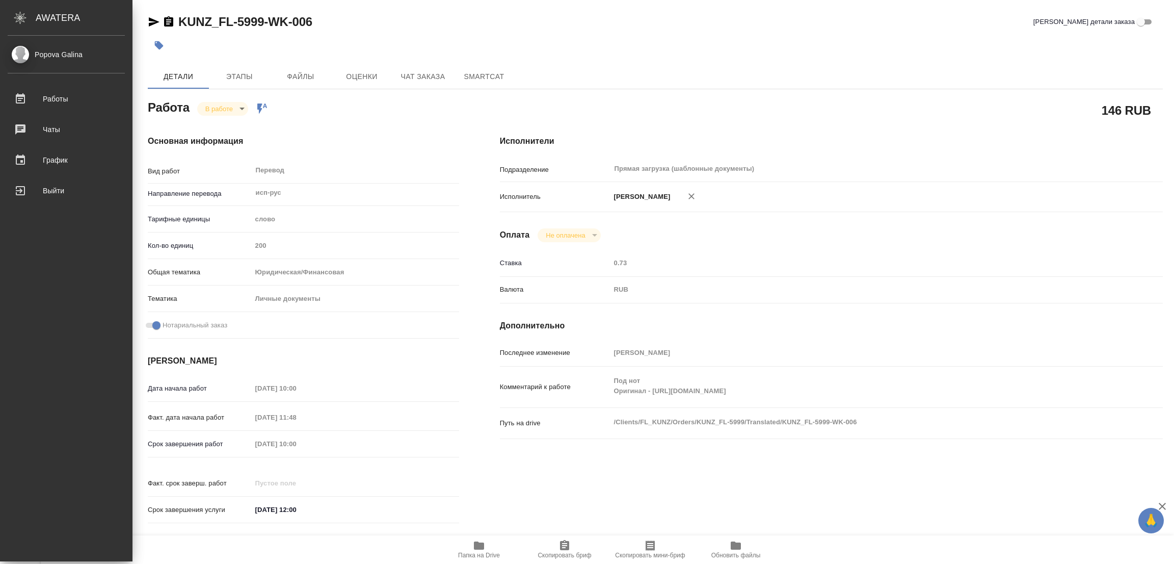
type textarea "x"
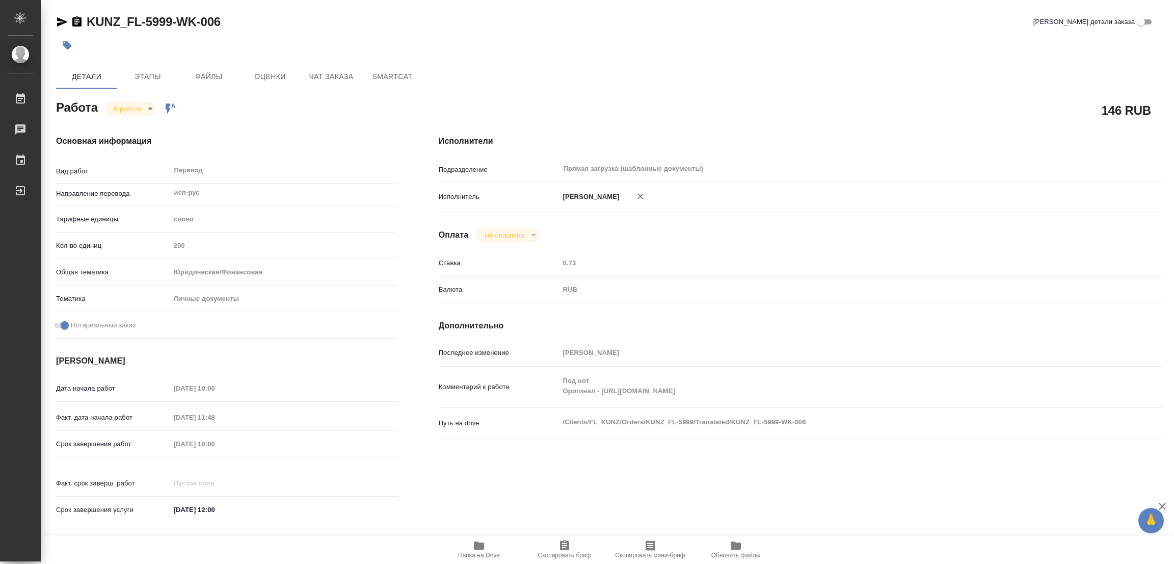
type textarea "x"
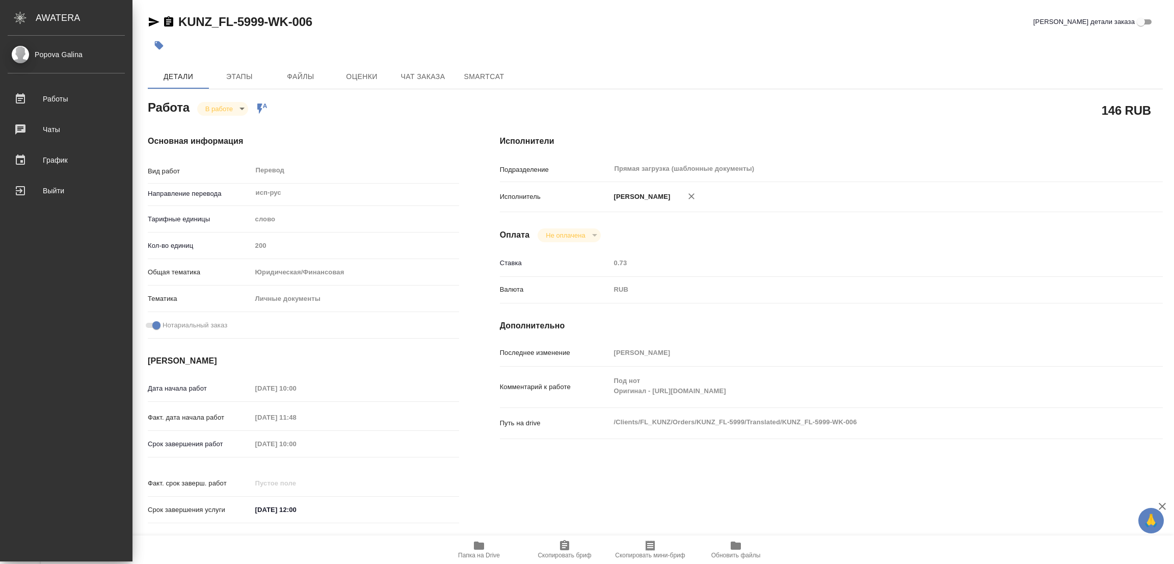
type textarea "x"
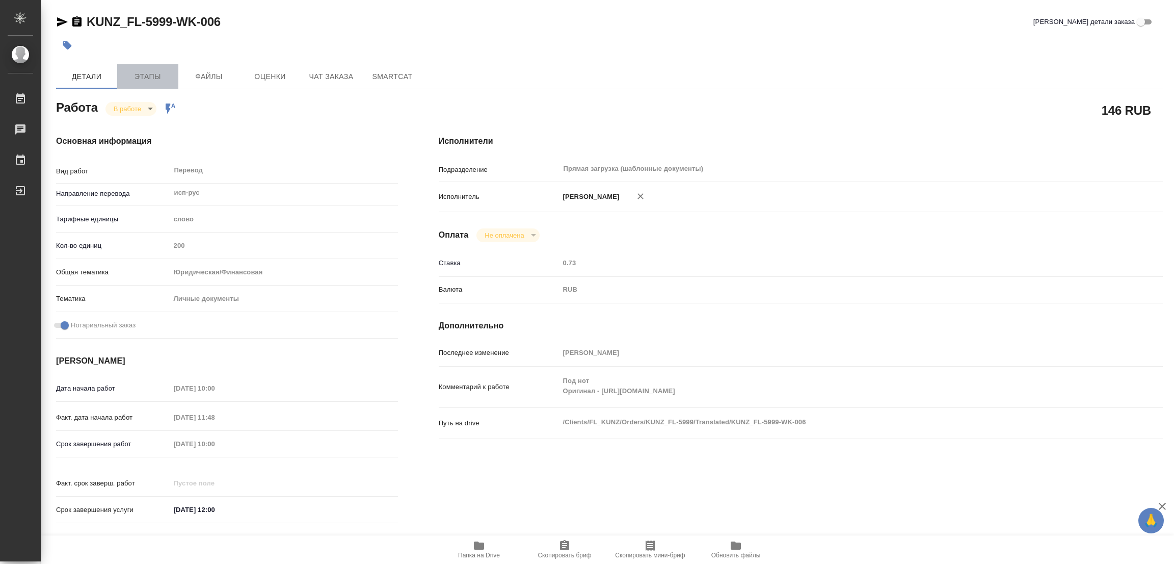
click at [138, 76] on span "Этапы" at bounding box center [147, 76] width 49 height 13
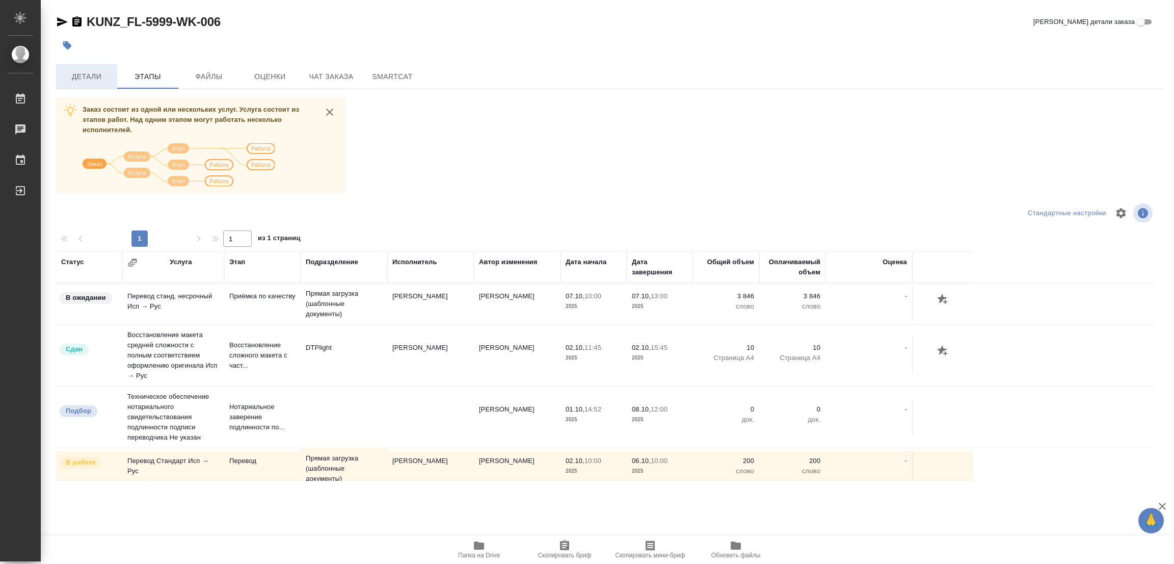
click at [83, 74] on span "Детали" at bounding box center [86, 76] width 49 height 13
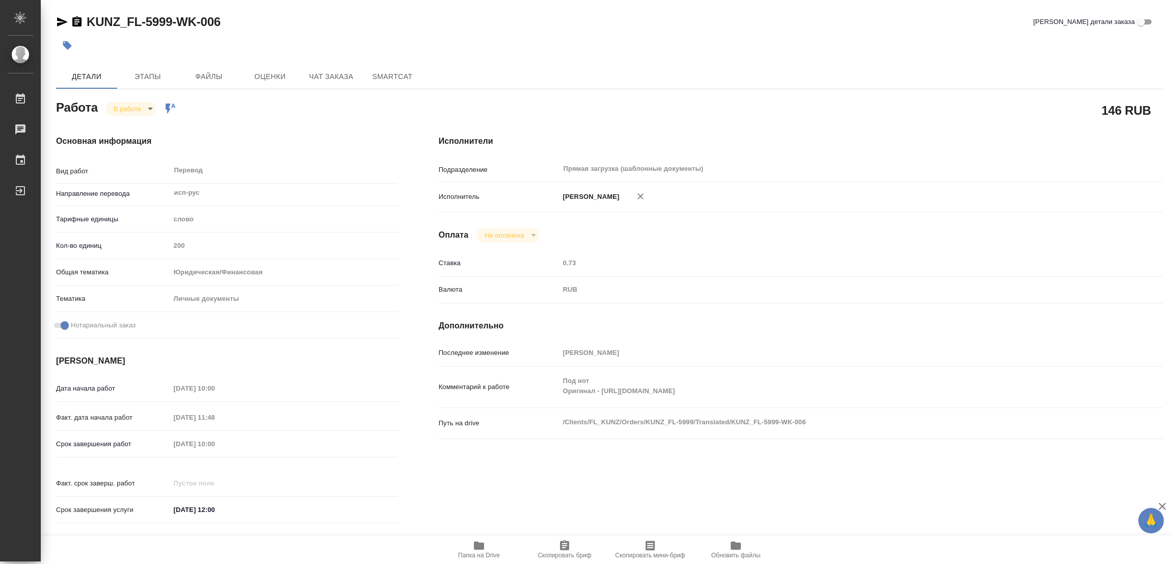
type textarea "x"
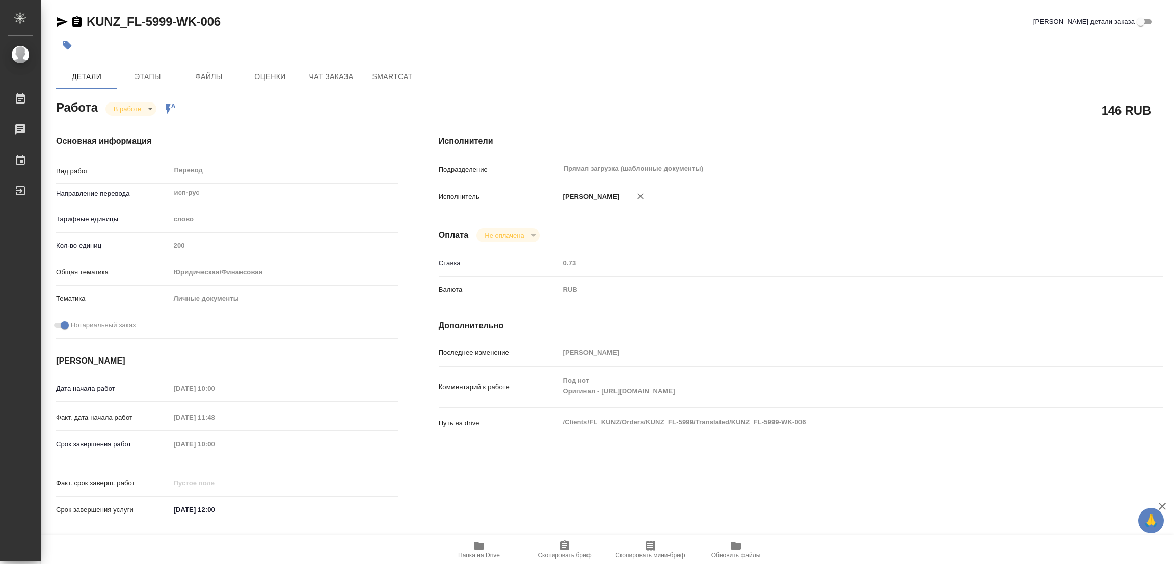
type textarea "x"
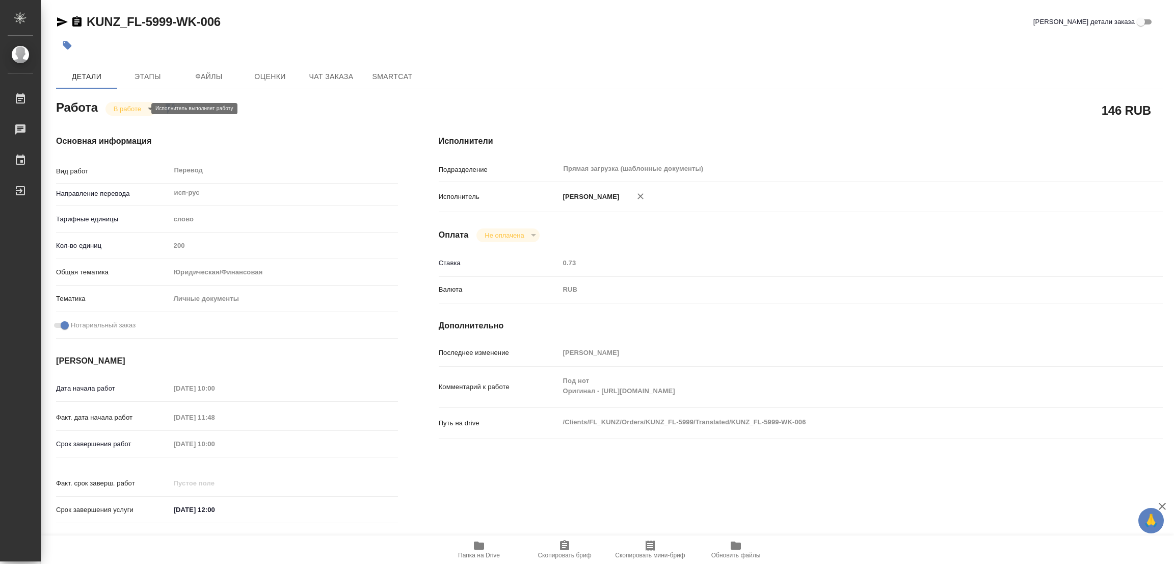
type textarea "x"
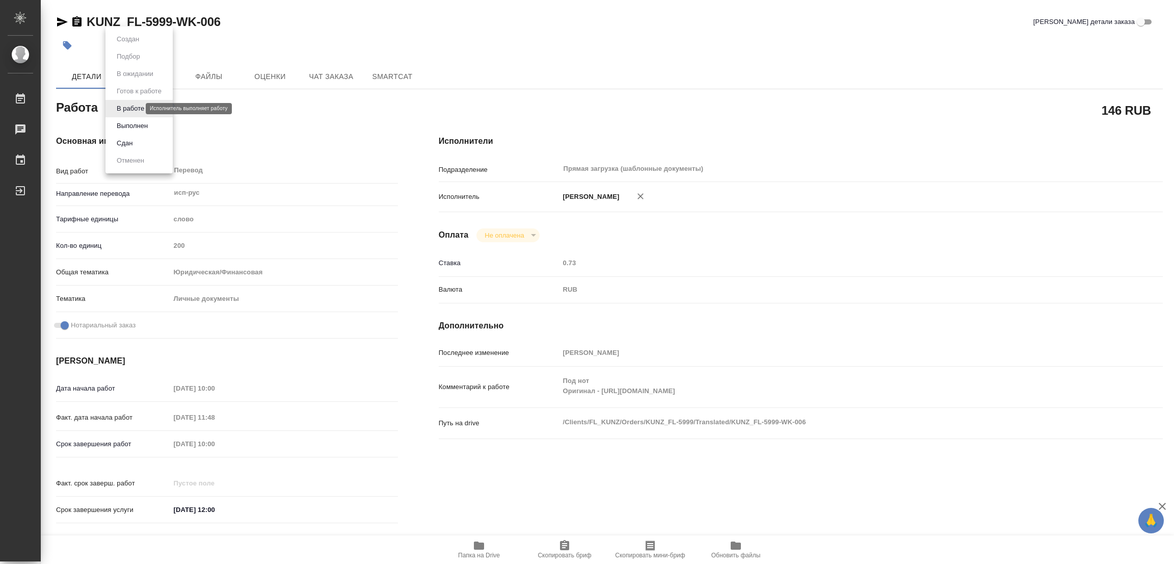
click at [120, 109] on body "🙏 .cls-1 fill:#fff; AWATERA Popova Galina Работы 0 Чаты График Выйти KUNZ_FL-59…" at bounding box center [587, 282] width 1174 height 564
drag, startPoint x: 126, startPoint y: 125, endPoint x: 85, endPoint y: 96, distance: 50.9
click at [126, 125] on button "Выполнен" at bounding box center [132, 125] width 37 height 11
click at [64, 46] on icon "button" at bounding box center [67, 45] width 9 height 9
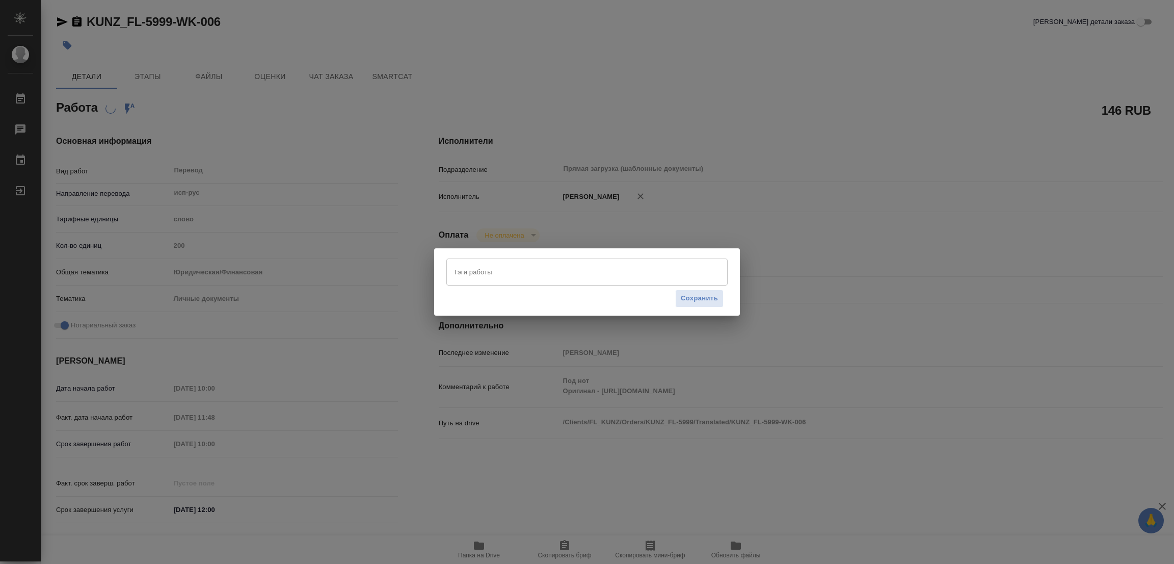
click at [461, 271] on input "Тэги работы" at bounding box center [577, 271] width 253 height 17
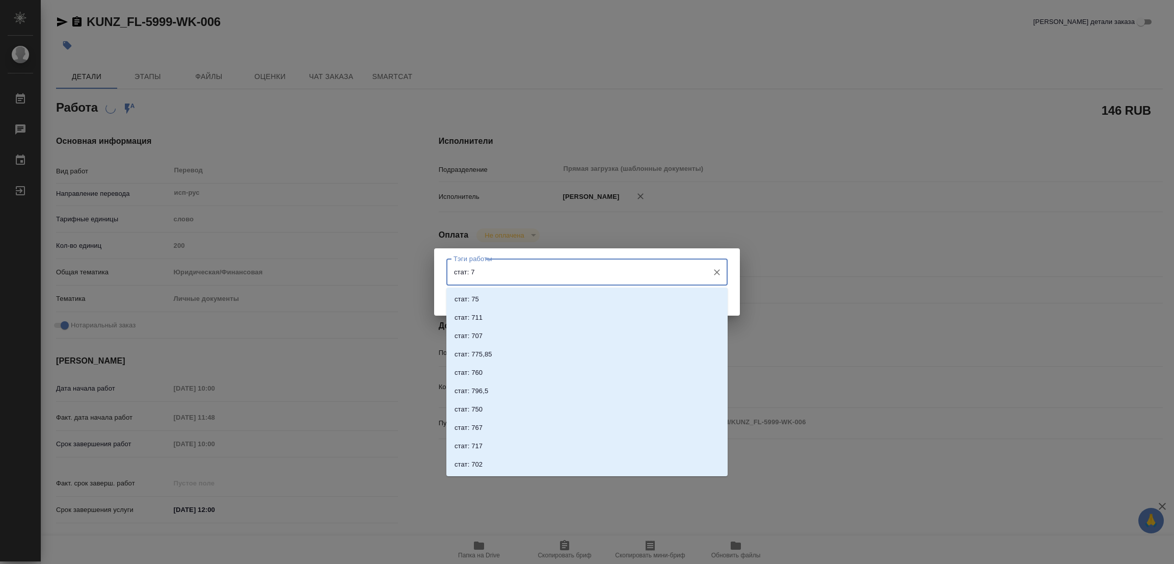
type input "стат: 75"
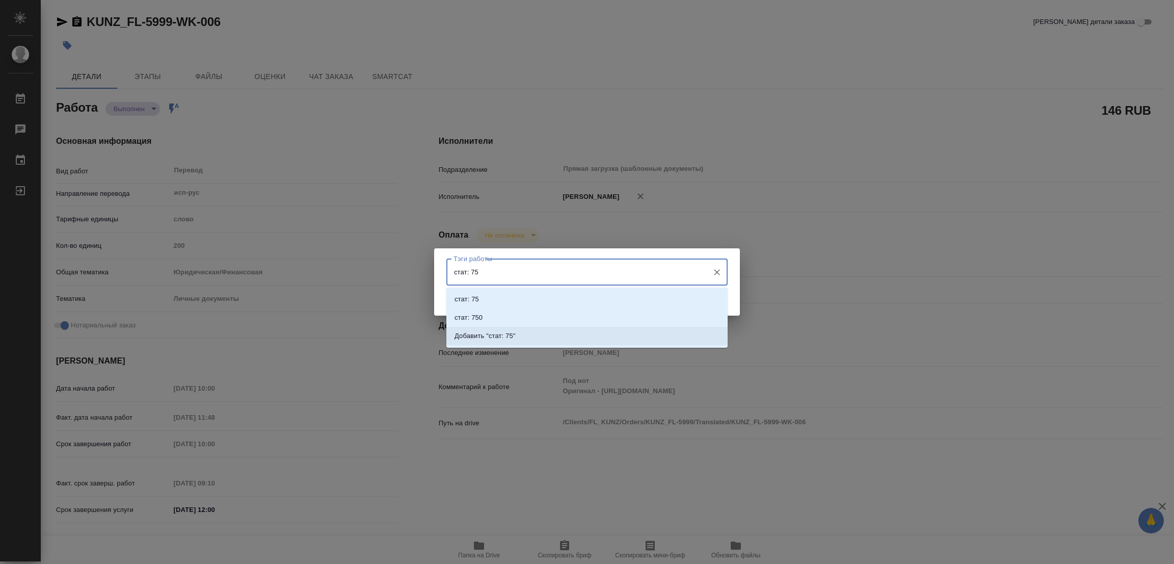
click at [508, 336] on p "Добавить "стат: 75"" at bounding box center [485, 336] width 61 height 10
type textarea "x"
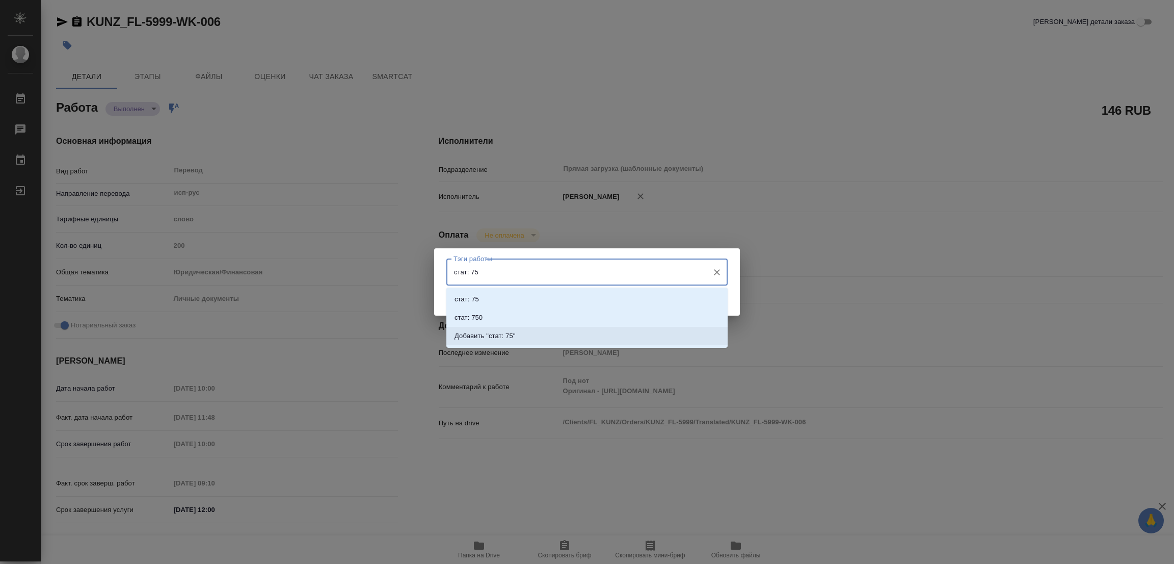
type textarea "x"
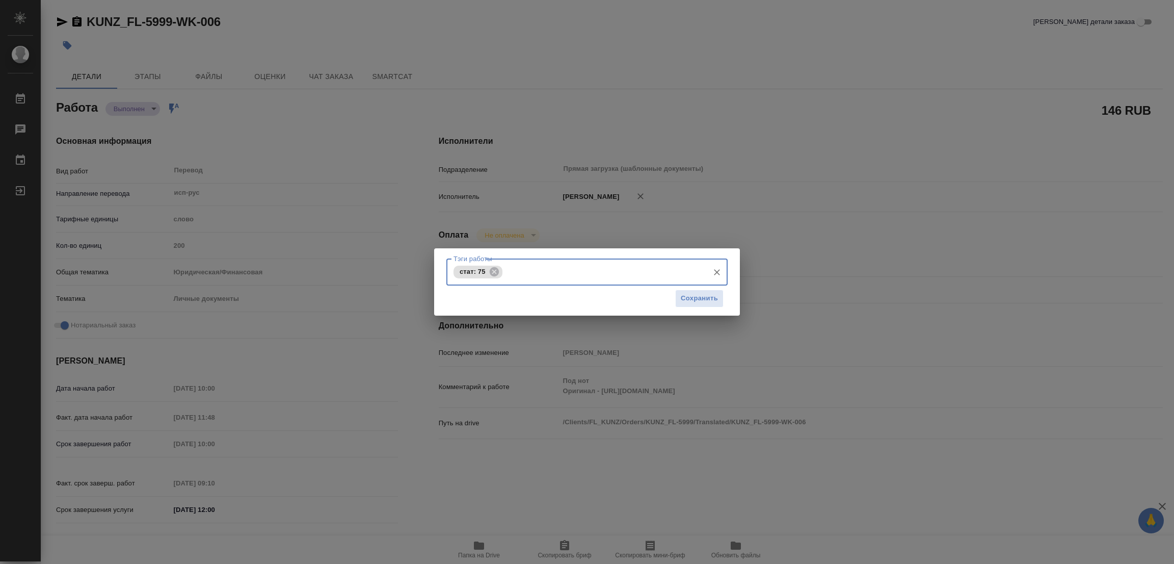
type textarea "x"
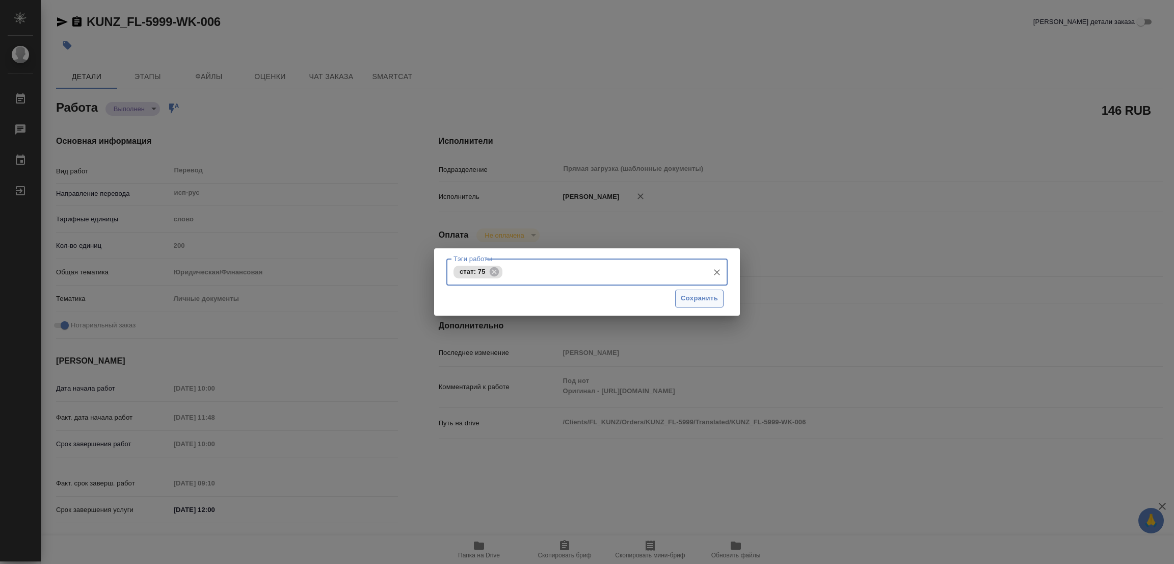
type textarea "x"
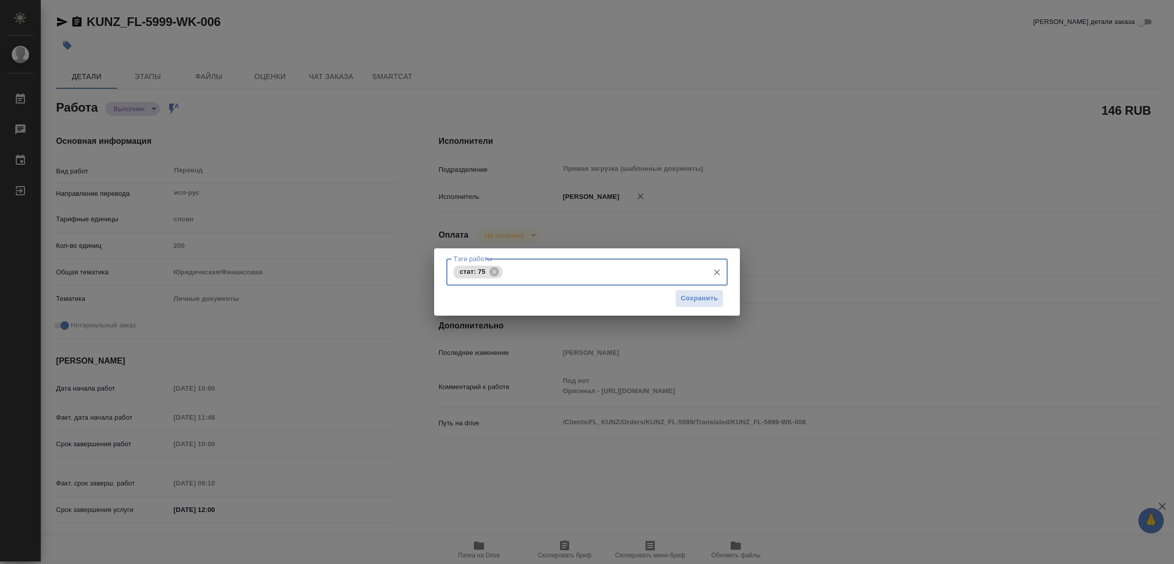
click at [695, 288] on div "Сохранить" at bounding box center [586, 298] width 281 height 26
click at [693, 297] on span "Сохранить" at bounding box center [699, 299] width 37 height 12
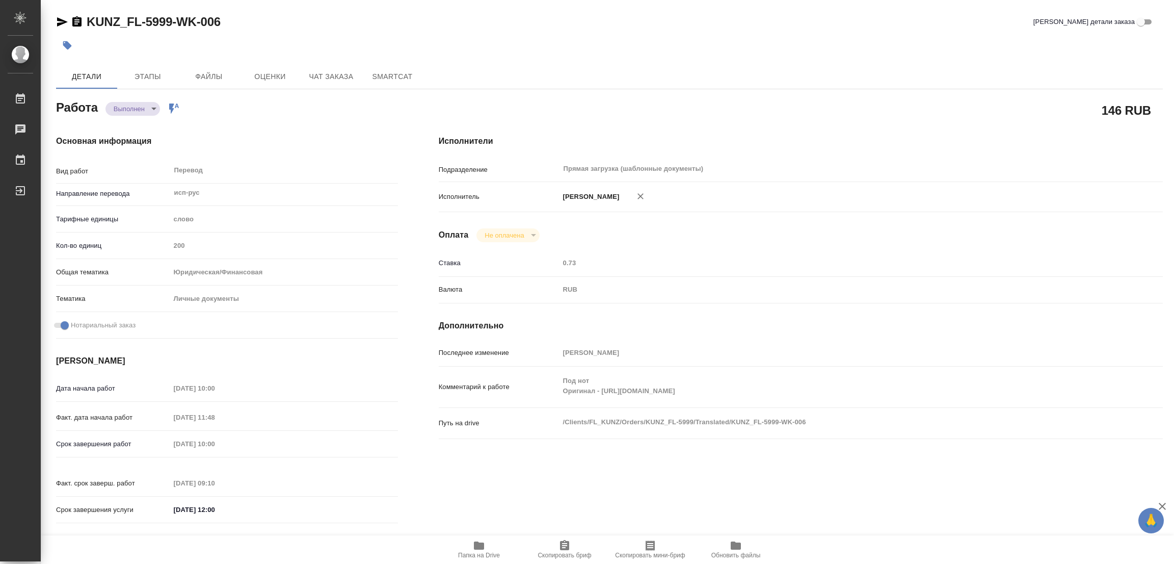
type input "completed"
type textarea "Перевод"
type textarea "x"
type input "исп-рус"
type input "5a8b1489cc6b4906c91bfd90"
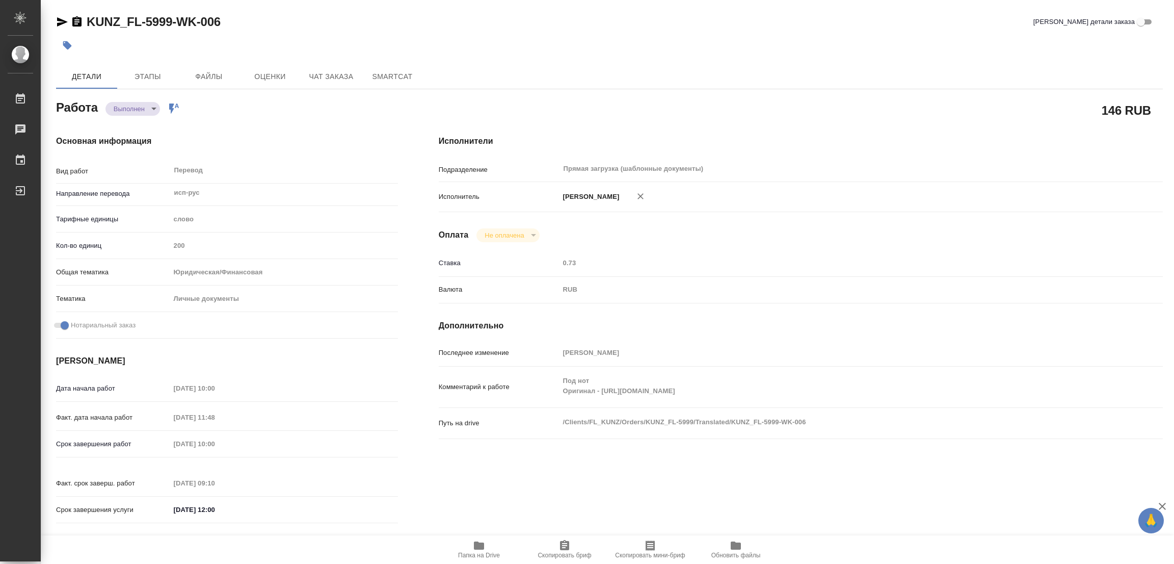
type input "200"
type input "yr-fn"
type input "5a8b8b956a9677013d343cfe"
checkbox input "true"
type input "02.10.2025 10:00"
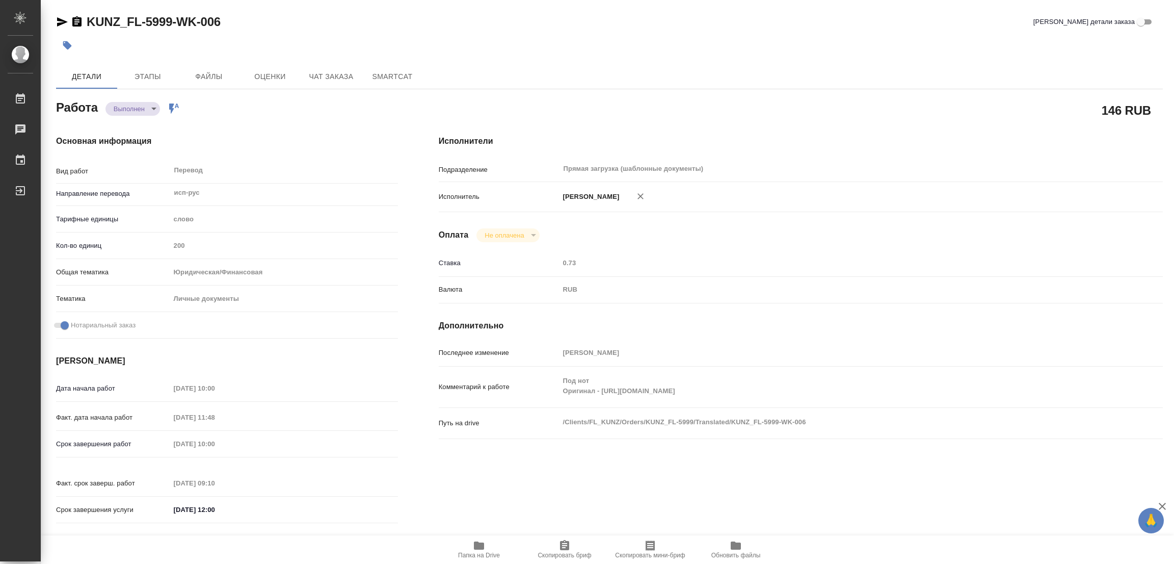
type input "03.10.2025 11:48"
type input "06.10.2025 10:00"
type input "06.10.2025 09:10"
type input "08.10.2025 12:00"
type input "Прямая загрузка (шаблонные документы)"
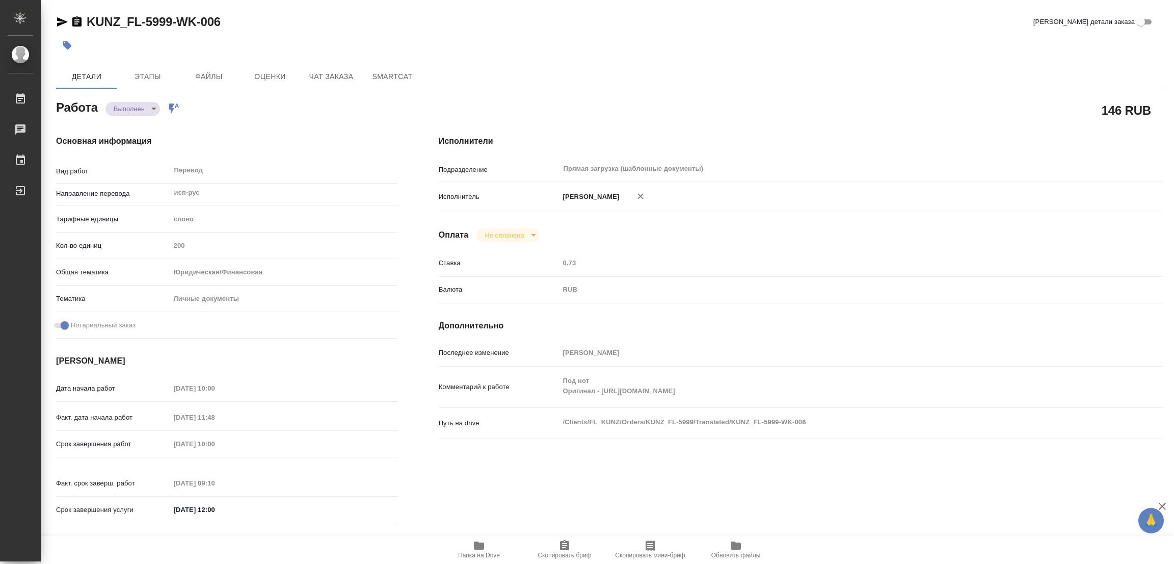
type input "notPayed"
type input "0.73"
type input "RUB"
type input "[PERSON_NAME]"
type textarea "Под нот Оригинал - https://drive.awatera.com/s/PnzEqTQMLxigQxW"
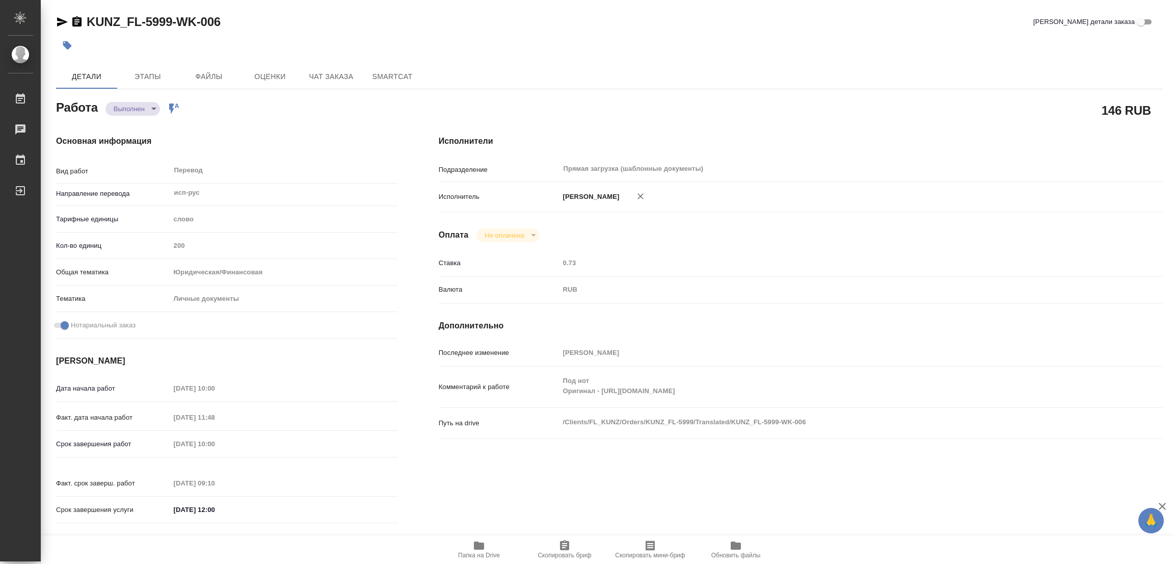
type textarea "x"
type textarea "/Clients/FL_KUNZ/Orders/KUNZ_FL-5999/Translated/KUNZ_FL-5999-WK-006"
type textarea "x"
type input "KUNZ_FL-5999"
type input "Перевод Стандарт"
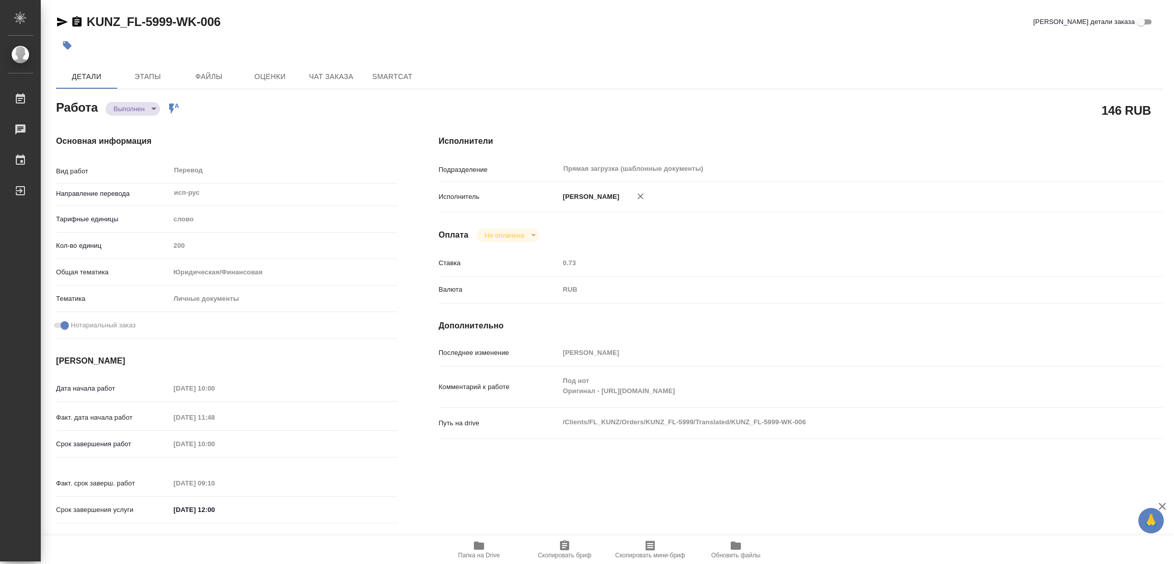
type input "Приёмка по качеству, Перевод, Корректура, Редактура, Постредактура машинного пе…"
type input "Веселова Юлия"
type input "Петрова Валерия"
type input "/Clients/FL_KUNZ/Orders/KUNZ_FL-5999"
type textarea "x"
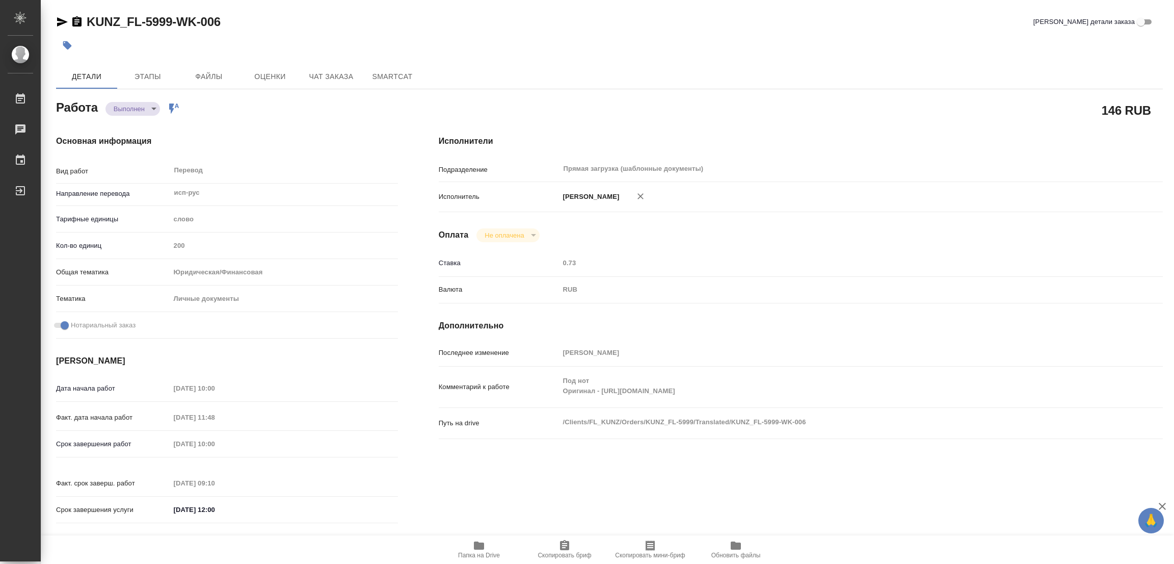
type textarea "исп-рус, под нот, шить к сканам"
type textarea "x"
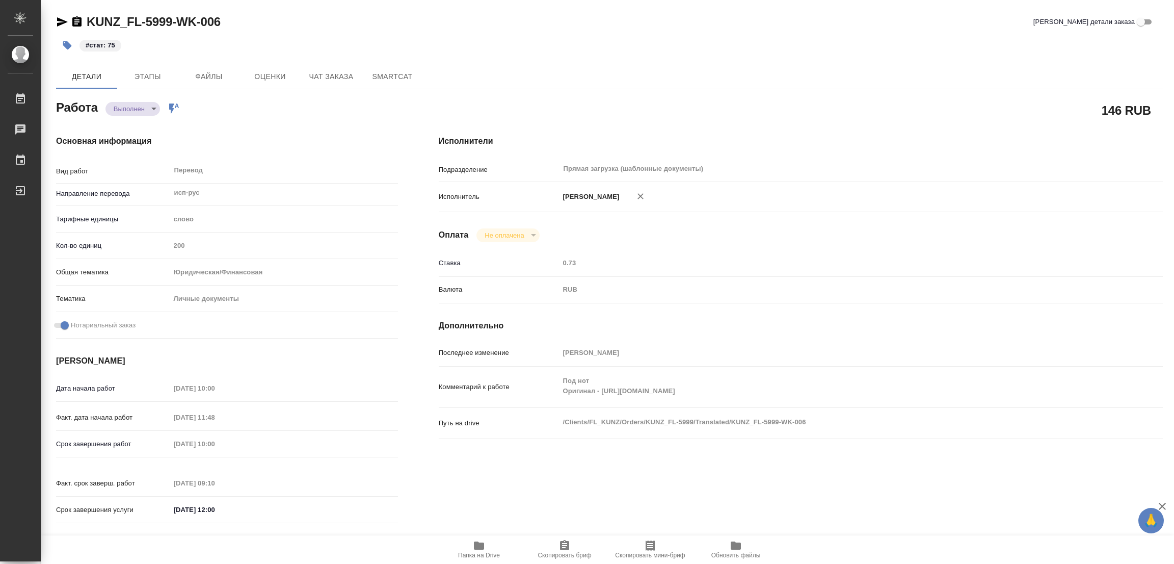
type textarea "x"
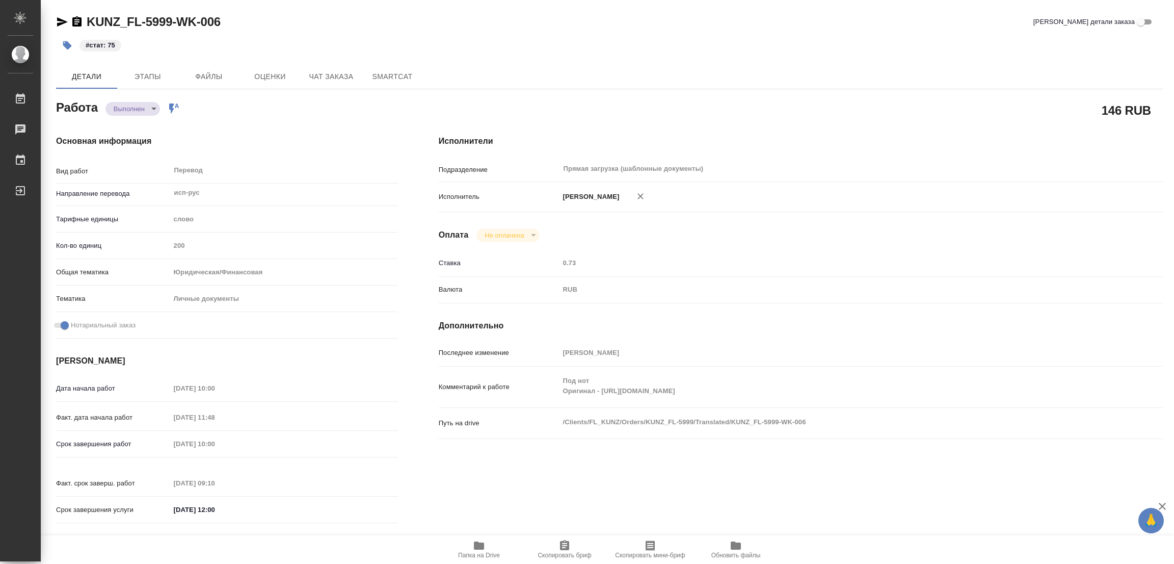
type textarea "x"
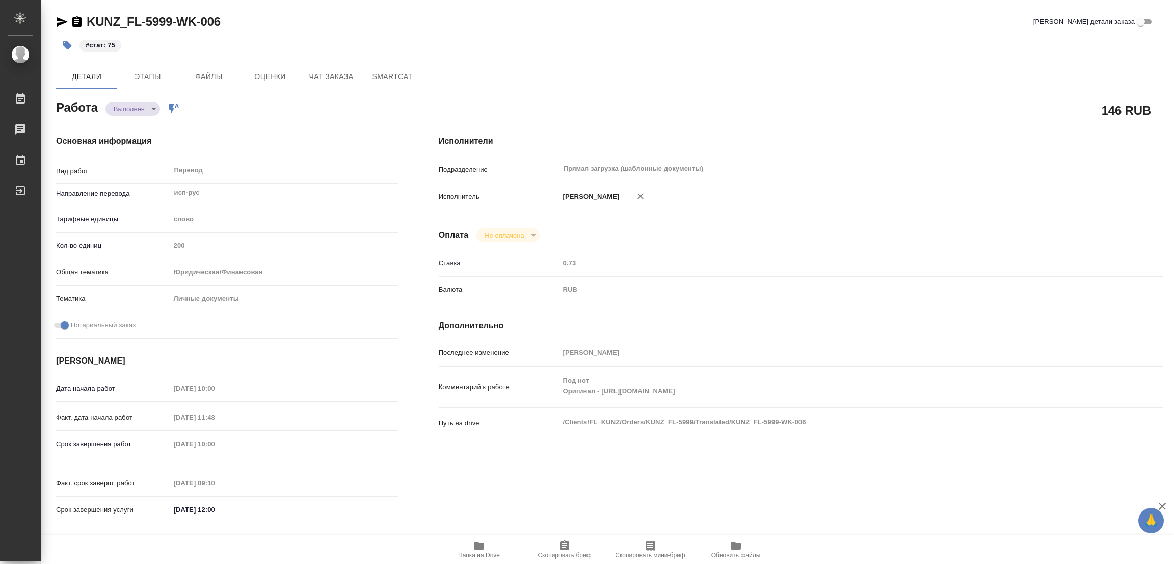
type textarea "x"
click at [565, 19] on div "KUNZ_FL-5999-WK-006 Кратко детали заказа" at bounding box center [609, 22] width 1107 height 16
type textarea "x"
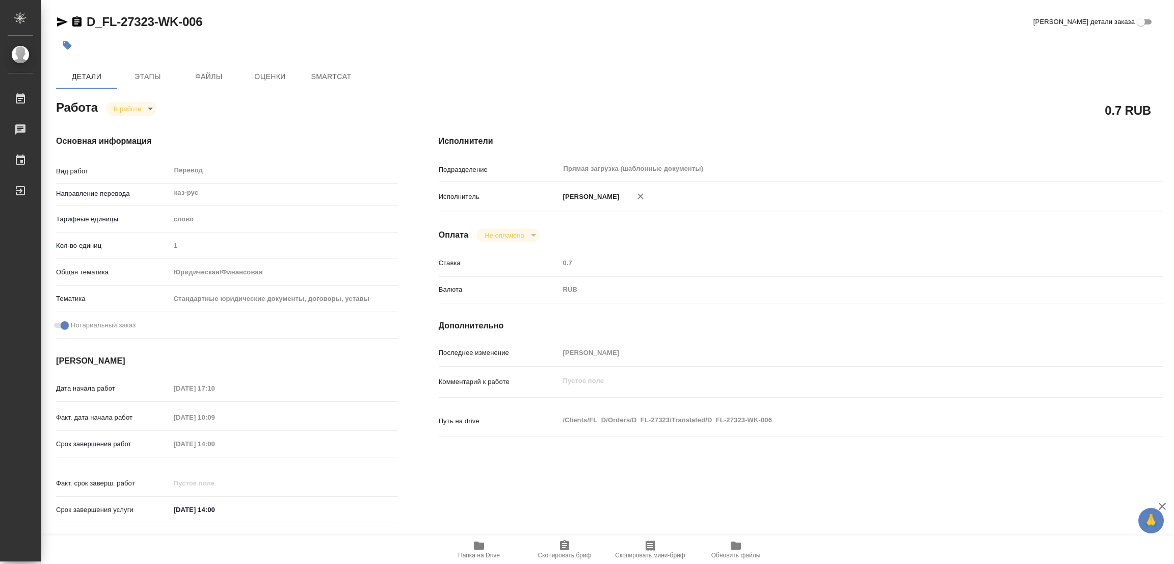
type textarea "x"
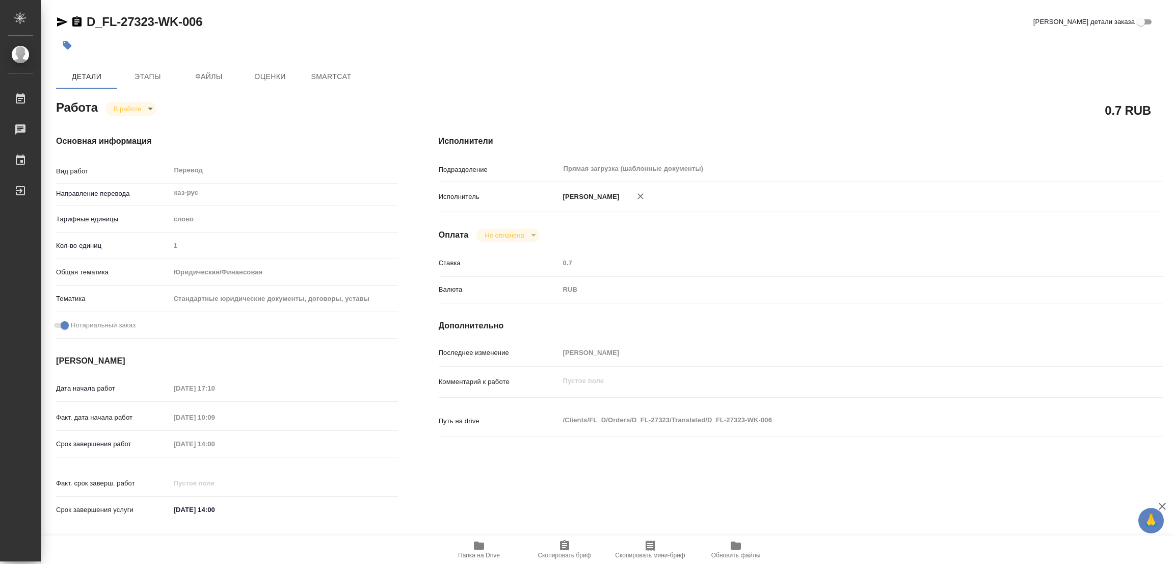
type textarea "x"
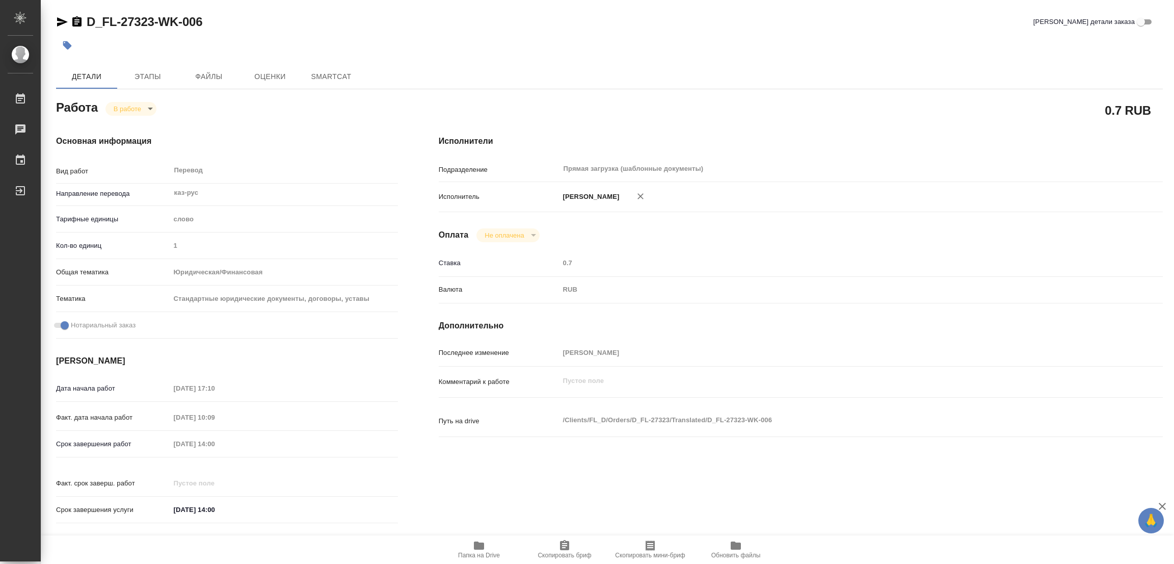
type textarea "x"
click at [479, 543] on icon "button" at bounding box center [479, 545] width 10 height 8
type textarea "x"
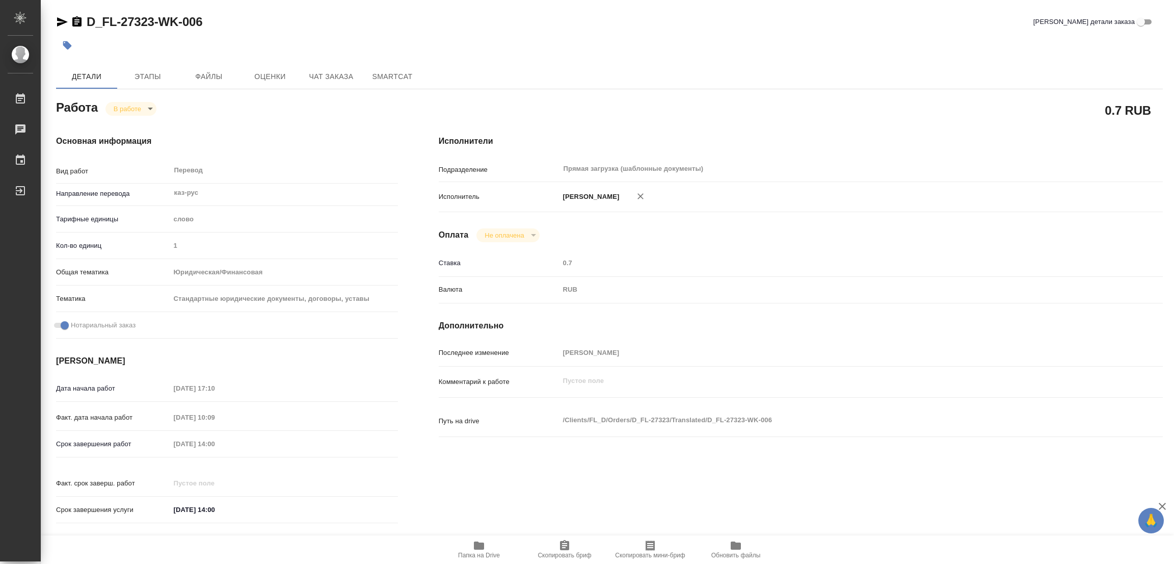
type textarea "x"
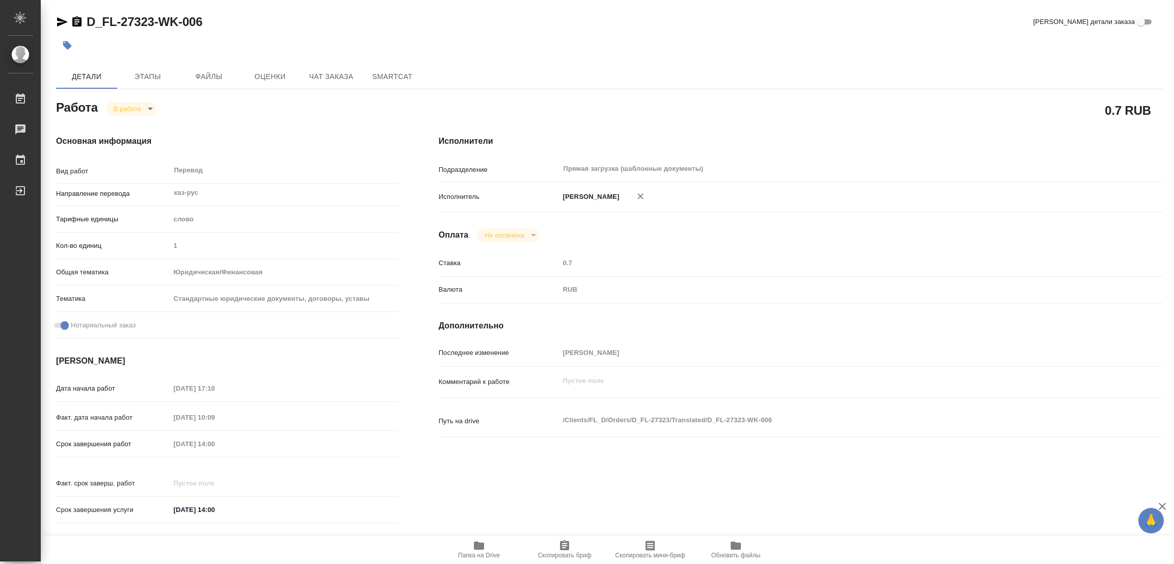
type textarea "x"
